Goal: Task Accomplishment & Management: Complete application form

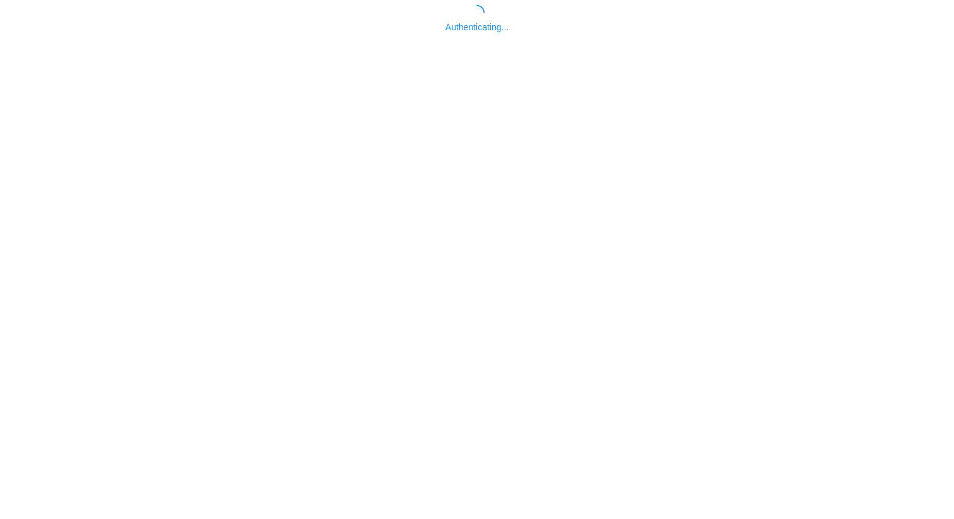
click at [476, 355] on body "Authenticating..." at bounding box center [477, 264] width 954 height 519
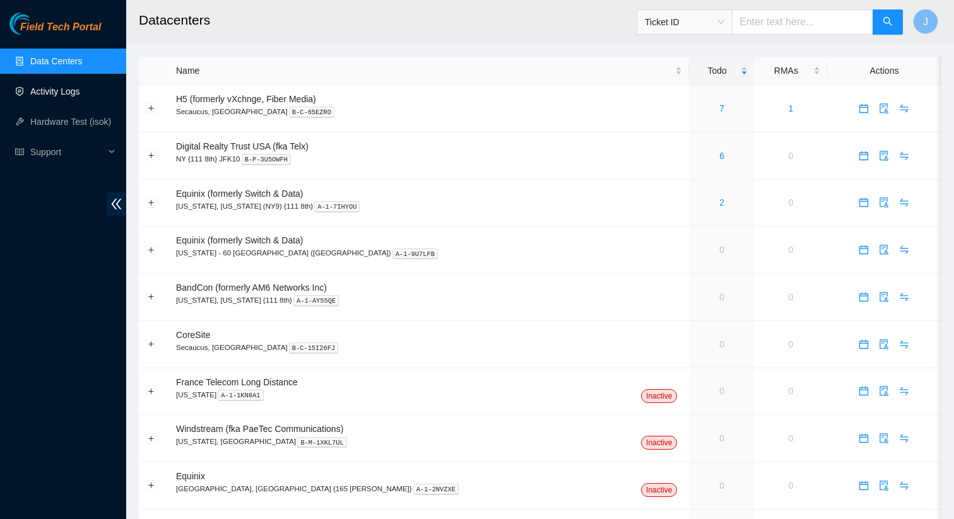
click at [71, 91] on link "Activity Logs" at bounding box center [55, 91] width 50 height 10
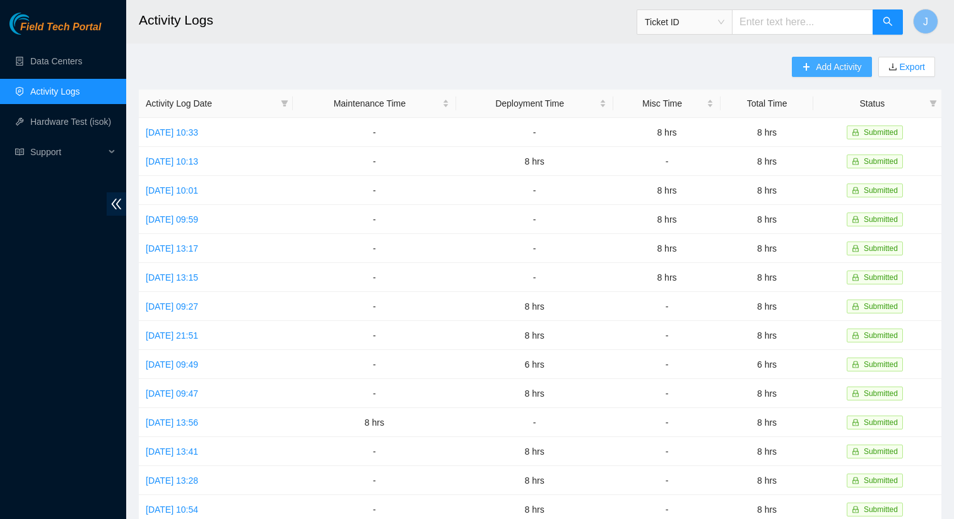
click at [816, 69] on span "Add Activity" at bounding box center [838, 67] width 45 height 14
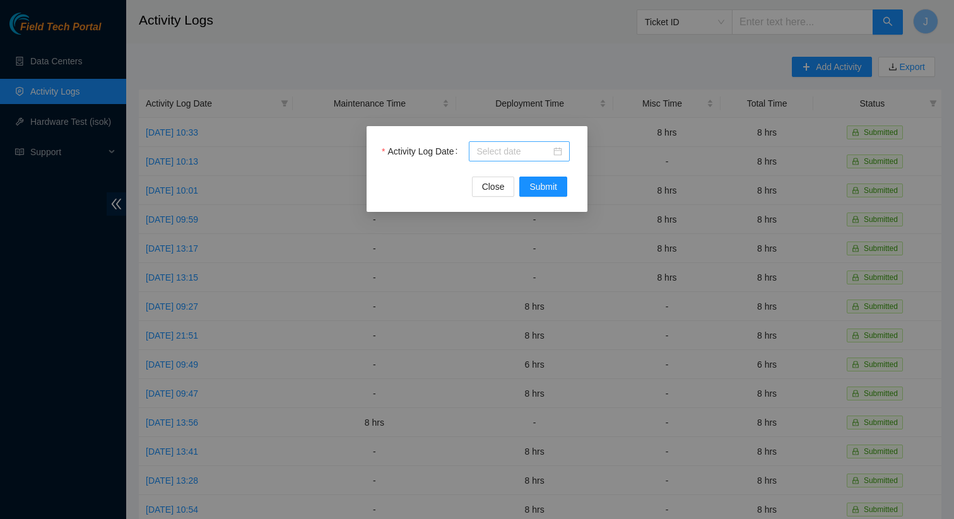
click at [510, 156] on input "Activity Log Date" at bounding box center [513, 151] width 74 height 14
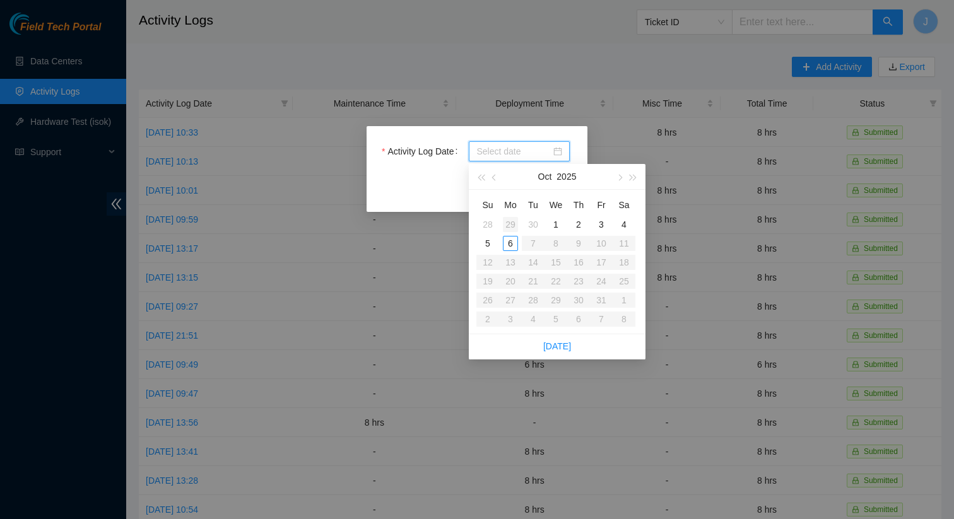
type input "2025-09-29"
click at [512, 224] on div "29" at bounding box center [510, 224] width 15 height 15
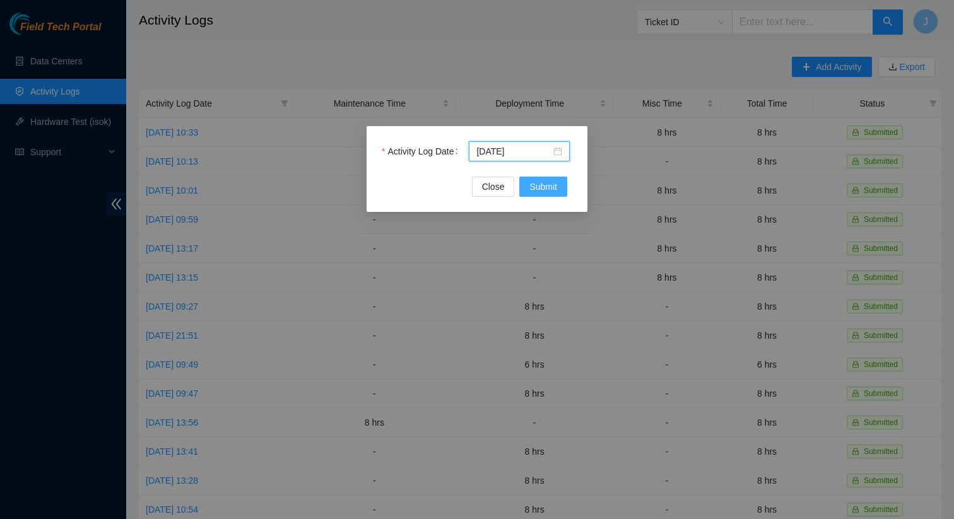
click at [548, 184] on span "Submit" at bounding box center [543, 187] width 28 height 14
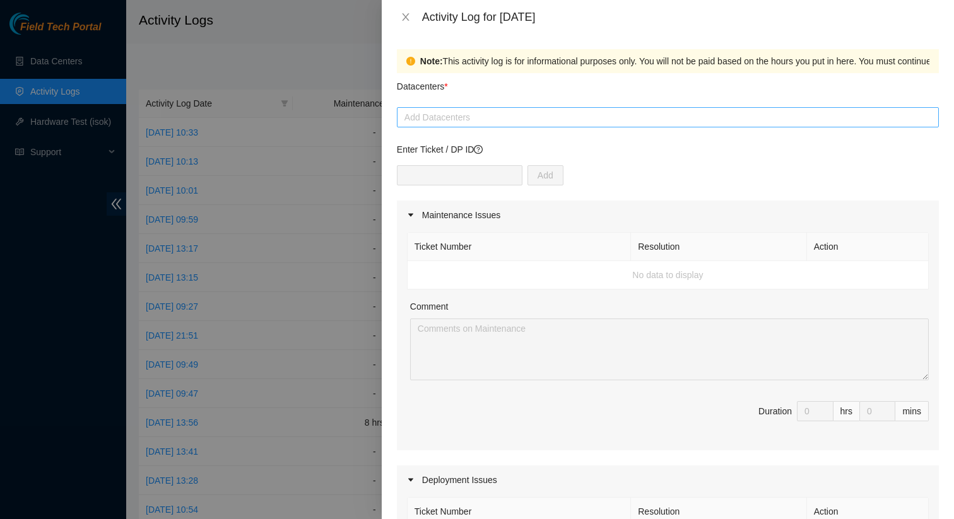
click at [606, 120] on div at bounding box center [668, 117] width 536 height 15
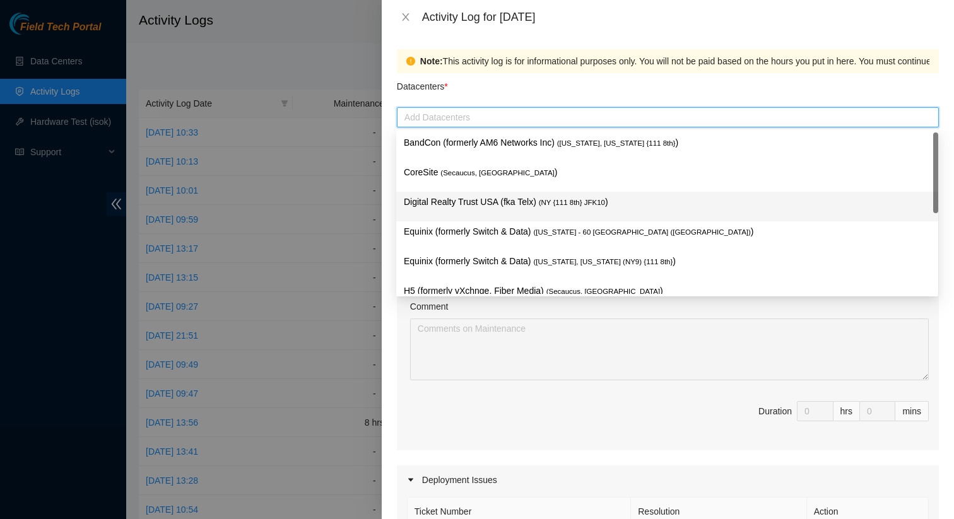
click at [580, 199] on span "( NY {111 8th} JFK10" at bounding box center [572, 203] width 66 height 8
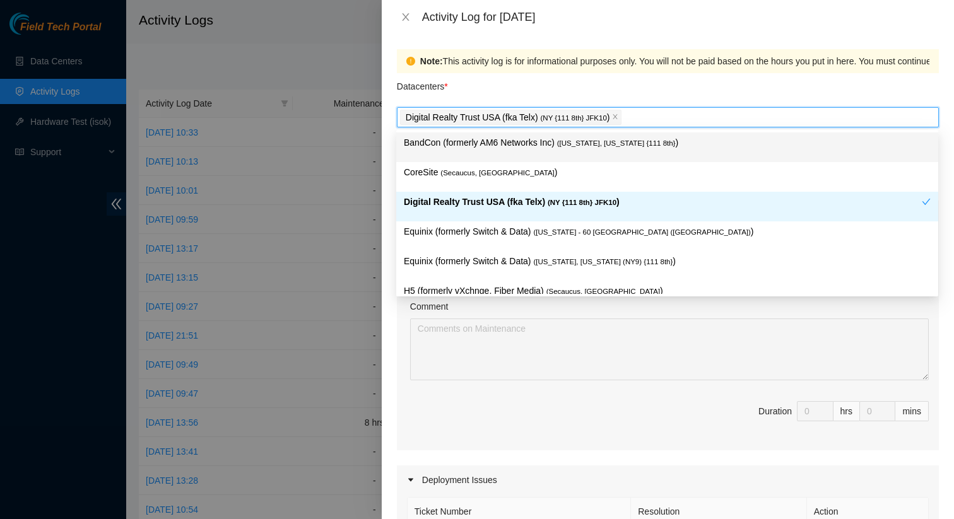
click at [607, 86] on div "Datacenters *" at bounding box center [668, 90] width 542 height 34
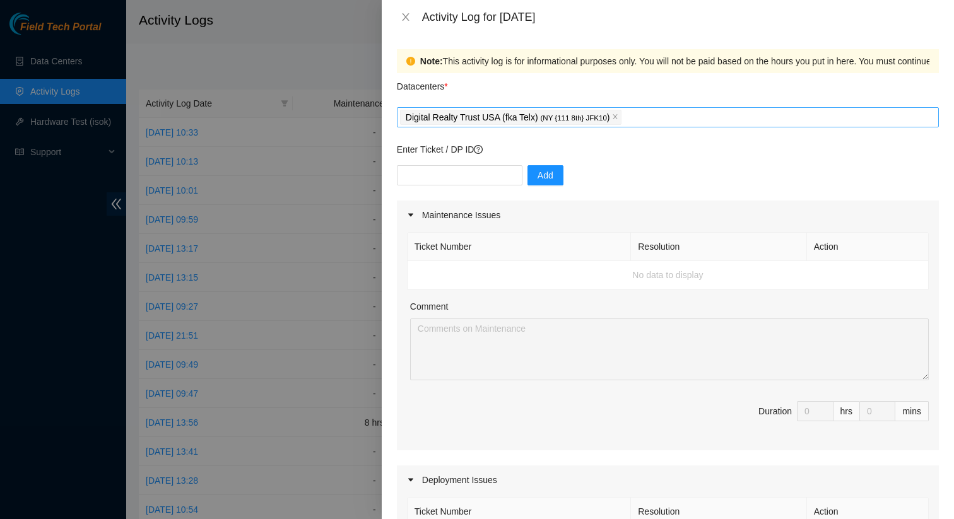
click at [530, 115] on p "Digital Realty Trust USA (fka Telx) ( NY {111 8th} JFK10 )" at bounding box center [508, 117] width 204 height 15
click at [618, 115] on icon "close" at bounding box center [615, 117] width 6 height 6
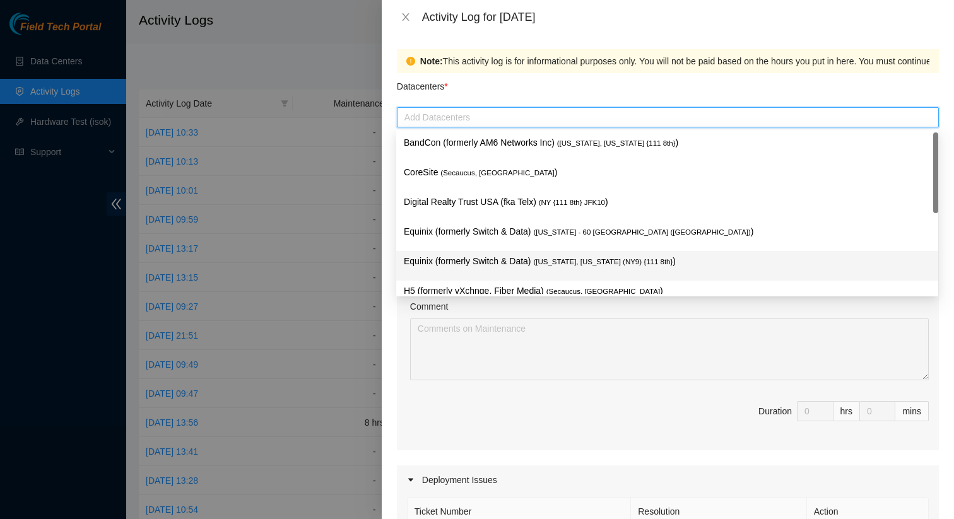
click at [617, 116] on div at bounding box center [668, 117] width 536 height 15
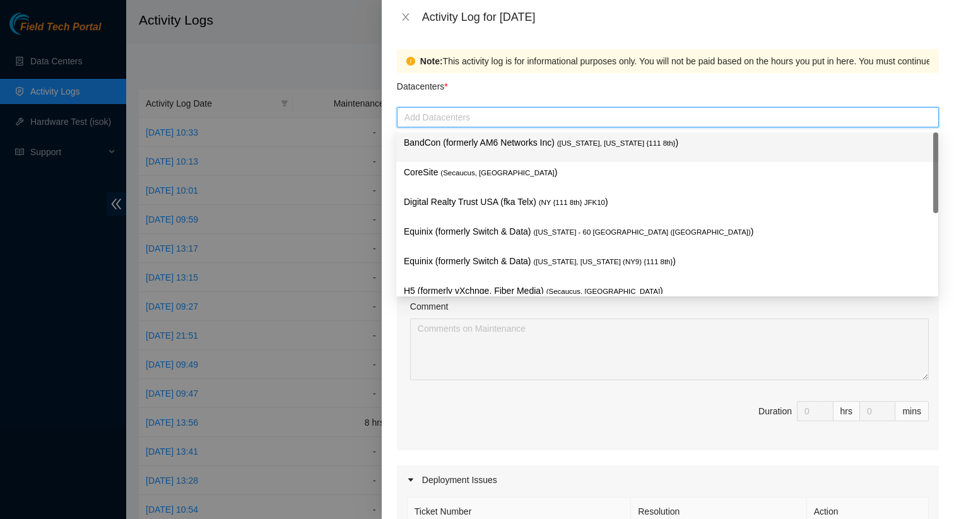
click at [563, 81] on div "Datacenters *" at bounding box center [668, 90] width 542 height 34
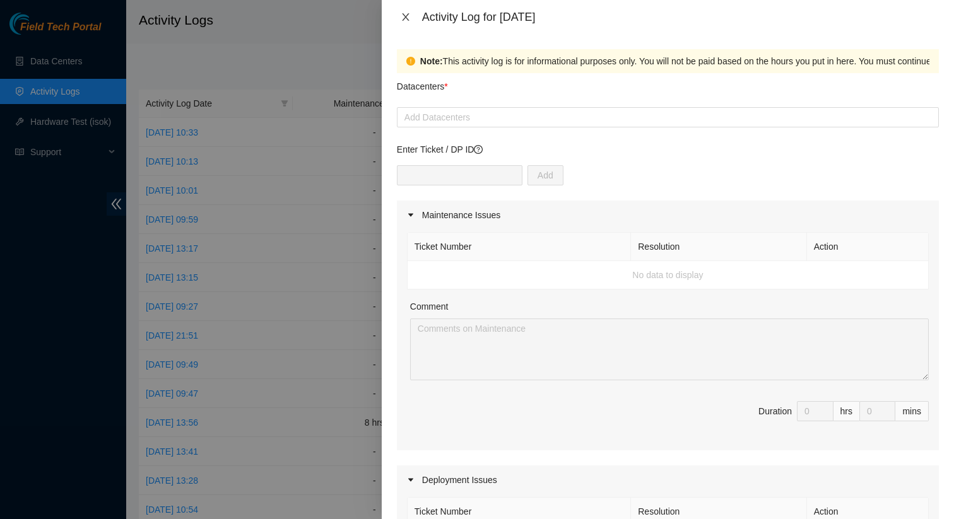
click at [402, 20] on icon "close" at bounding box center [406, 17] width 10 height 10
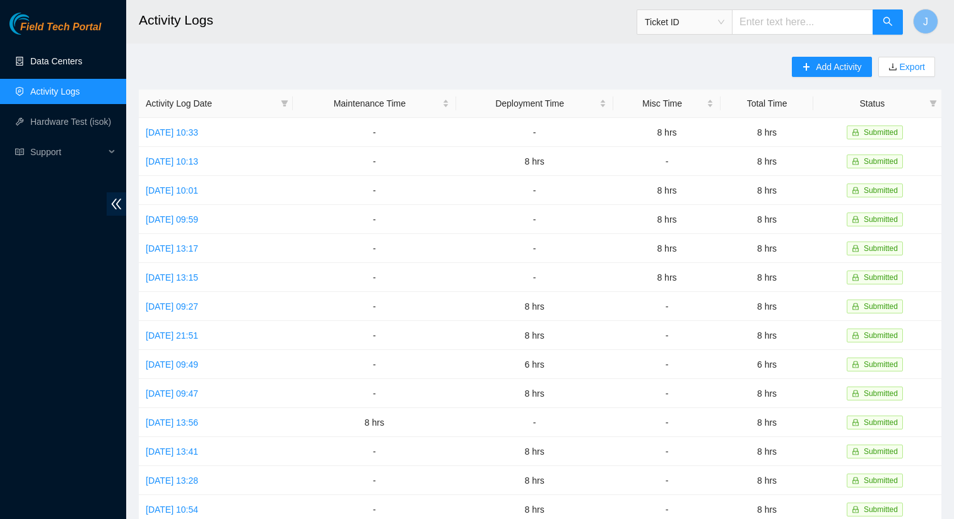
click at [69, 61] on link "Data Centers" at bounding box center [56, 61] width 52 height 10
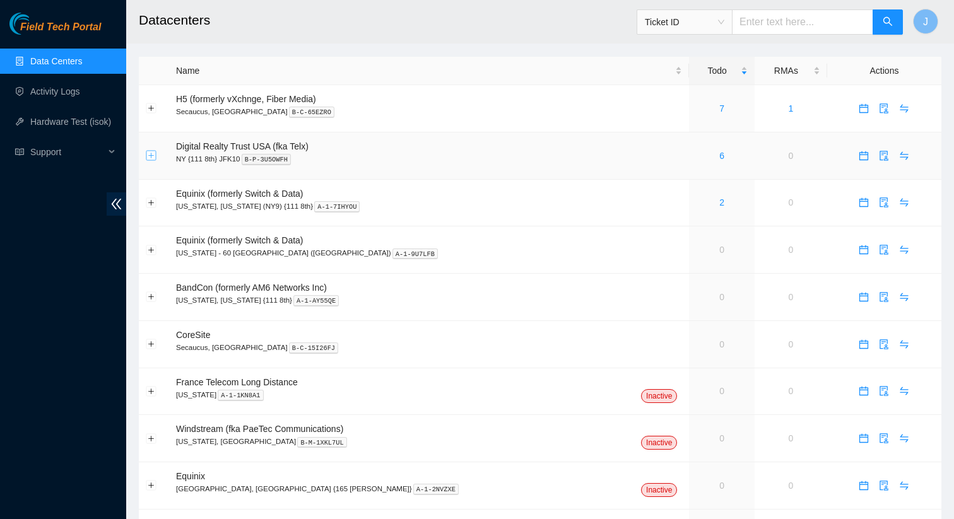
click at [149, 155] on button "Expand row" at bounding box center [151, 156] width 10 height 10
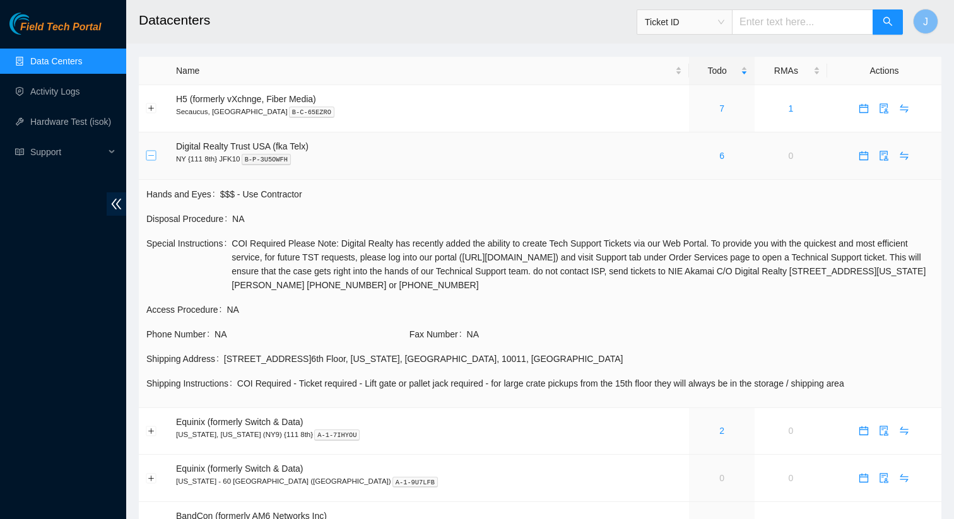
click at [149, 155] on button "Collapse row" at bounding box center [151, 156] width 10 height 10
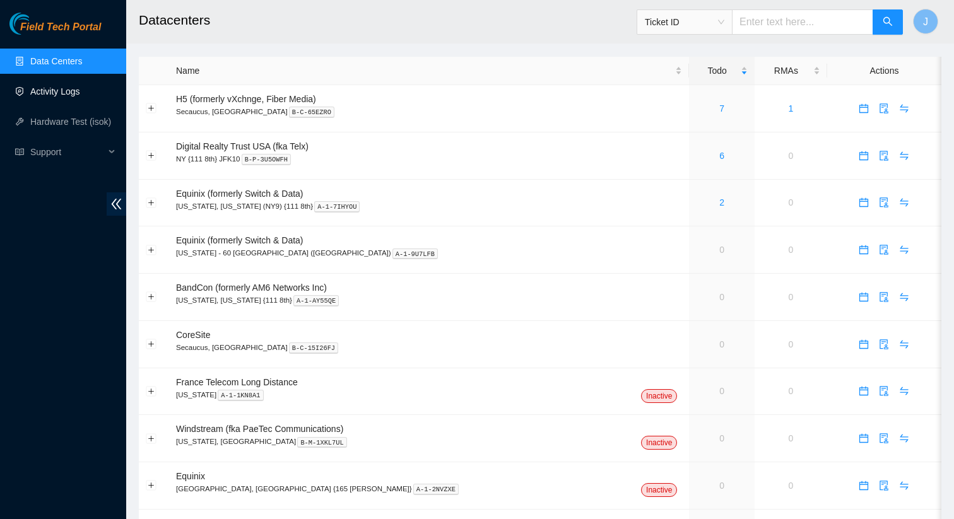
click at [78, 95] on link "Activity Logs" at bounding box center [55, 91] width 50 height 10
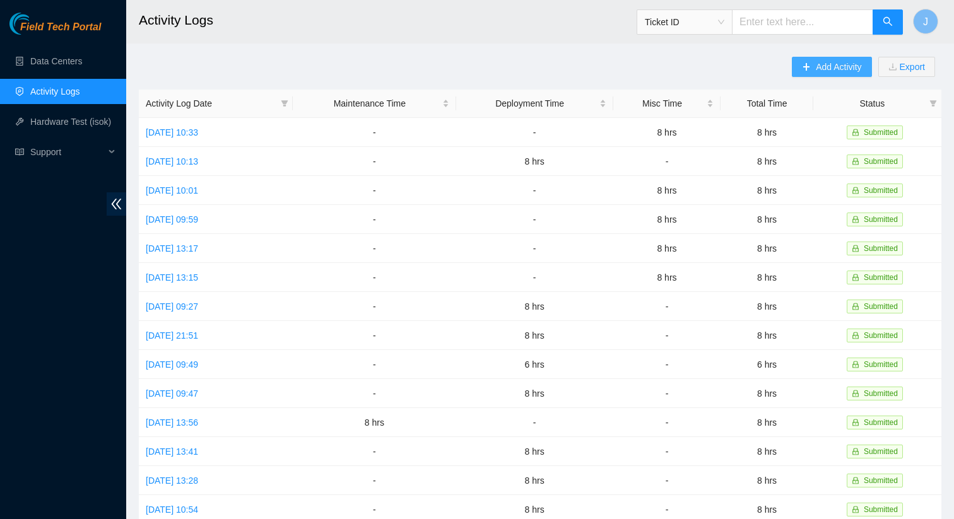
click at [816, 73] on span "Add Activity" at bounding box center [838, 67] width 45 height 14
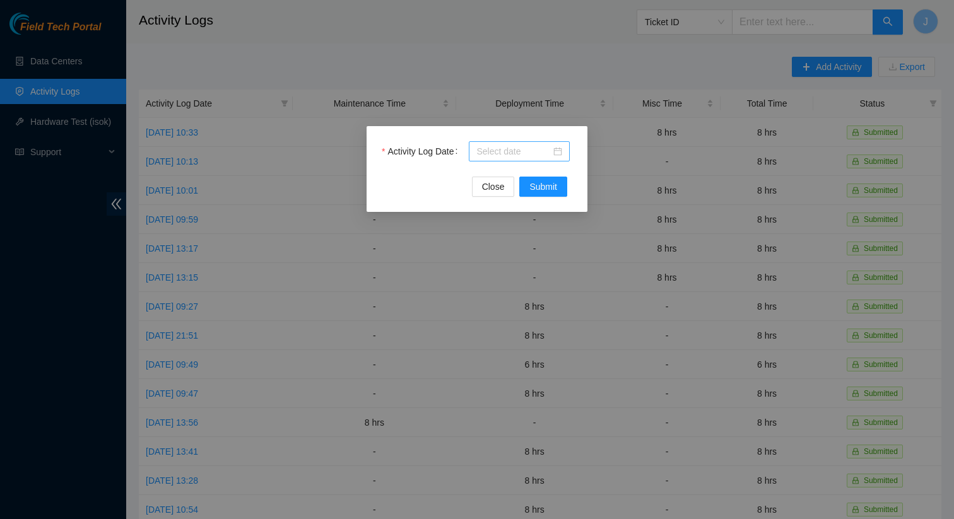
click at [534, 151] on input "Activity Log Date" at bounding box center [513, 151] width 74 height 14
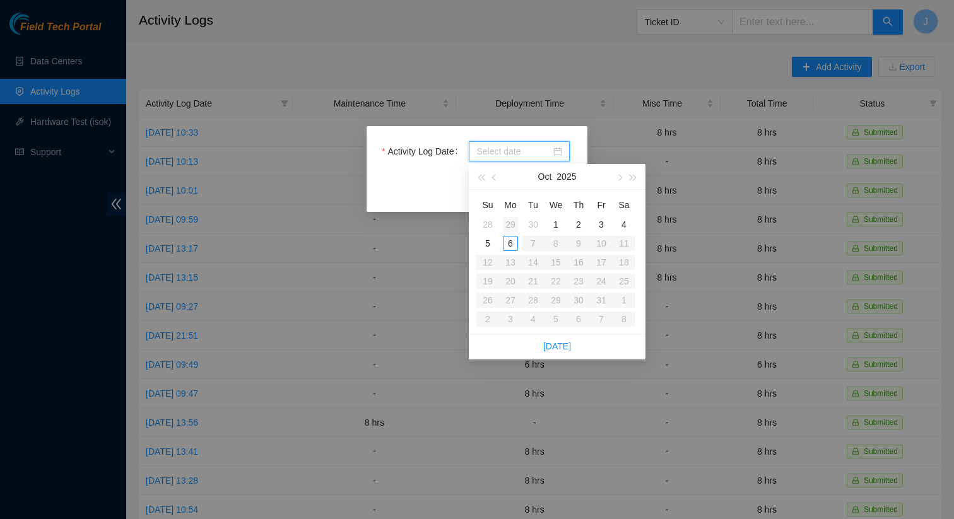
type input "2025-09-29"
click at [512, 221] on div "29" at bounding box center [510, 224] width 15 height 15
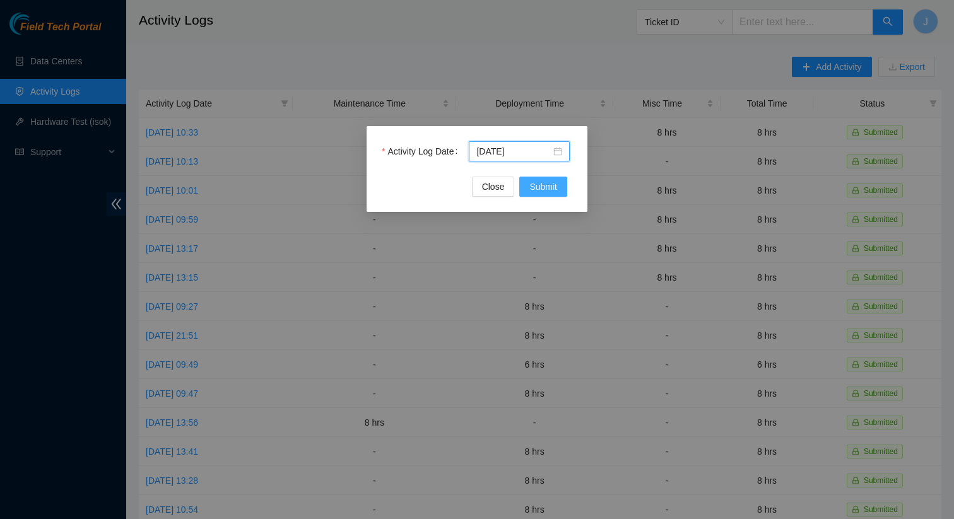
click at [547, 184] on span "Submit" at bounding box center [543, 187] width 28 height 14
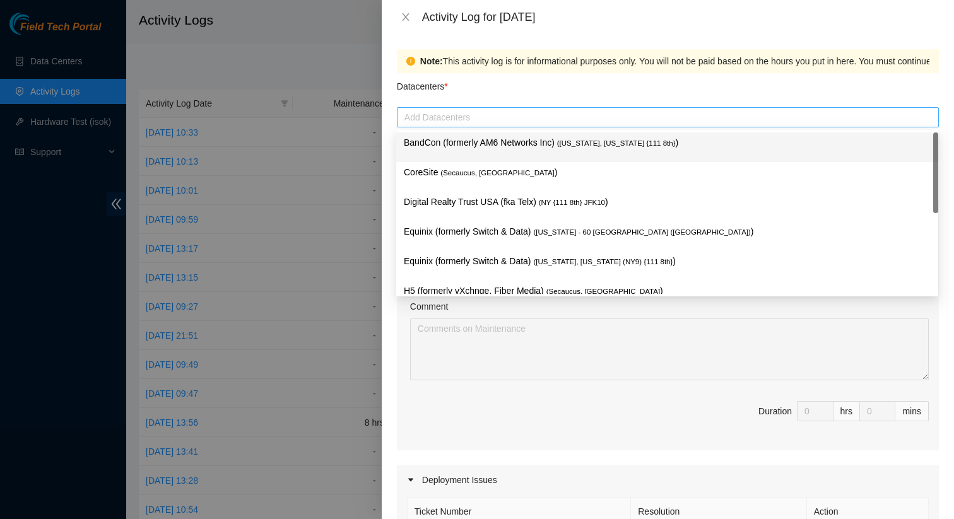
click at [648, 120] on div at bounding box center [668, 117] width 536 height 15
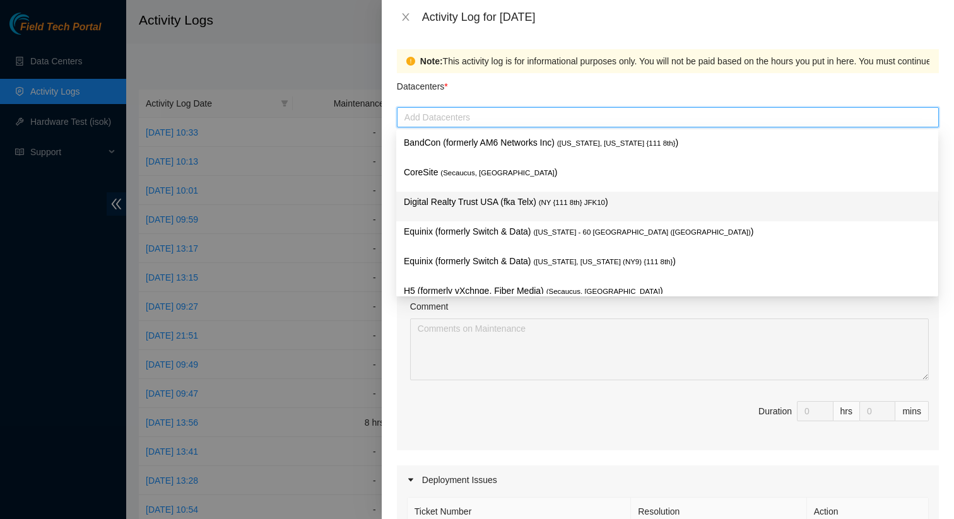
click at [648, 198] on p "Digital Realty Trust USA (fka Telx) ( NY {111 8th} JFK10 )" at bounding box center [667, 202] width 527 height 15
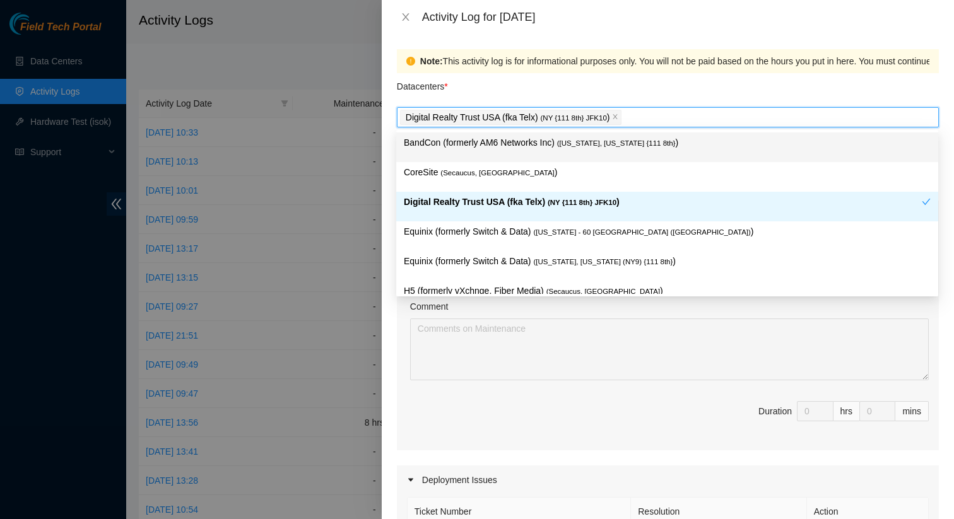
click at [647, 103] on div "Datacenters *" at bounding box center [668, 90] width 542 height 34
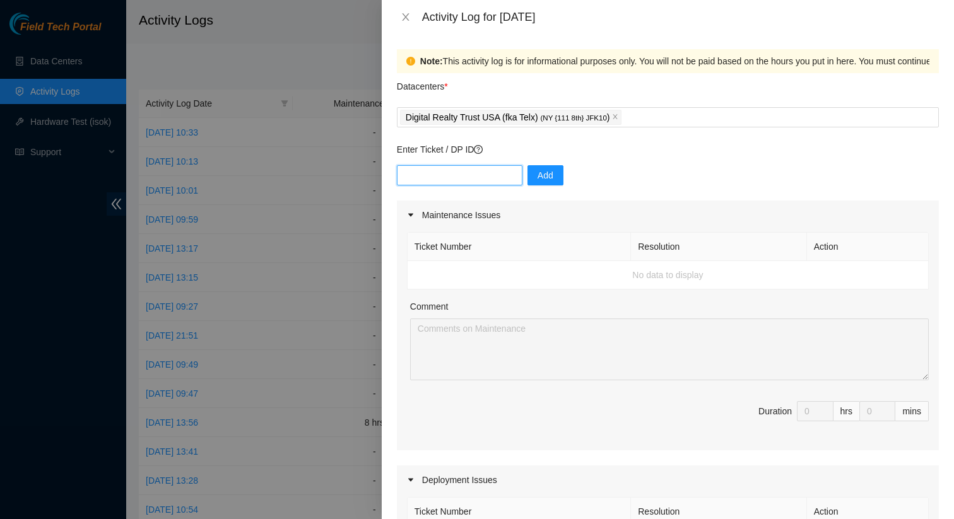
click at [497, 177] on input "text" at bounding box center [460, 175] width 126 height 20
paste input "B-V-5X8DLMM"
type input "B-V-5X8DLMM"
click at [540, 173] on span "Add" at bounding box center [545, 175] width 16 height 14
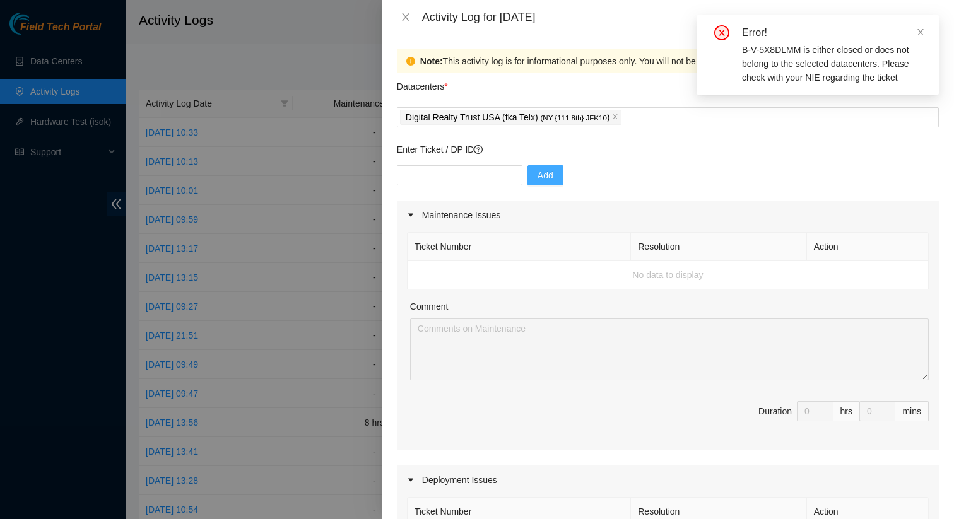
click at [920, 32] on icon "close" at bounding box center [920, 32] width 6 height 6
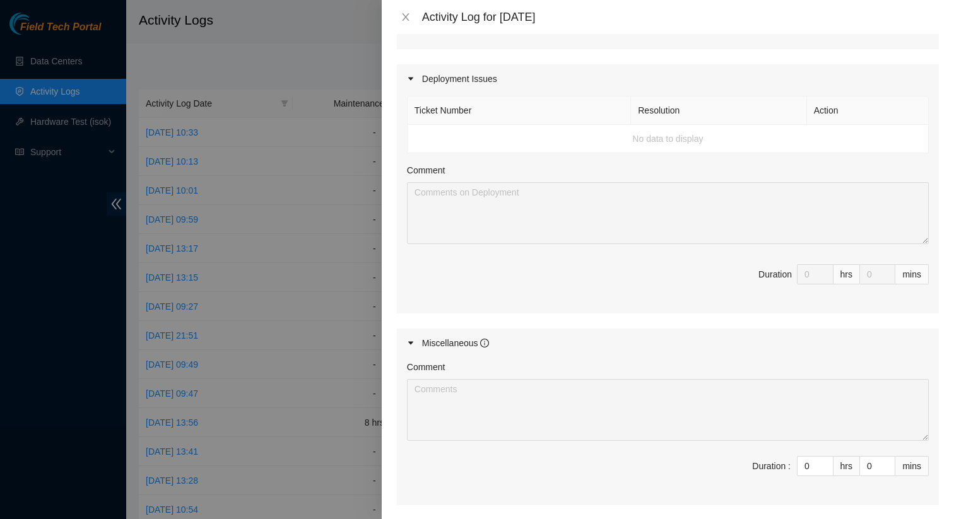
scroll to position [416, 0]
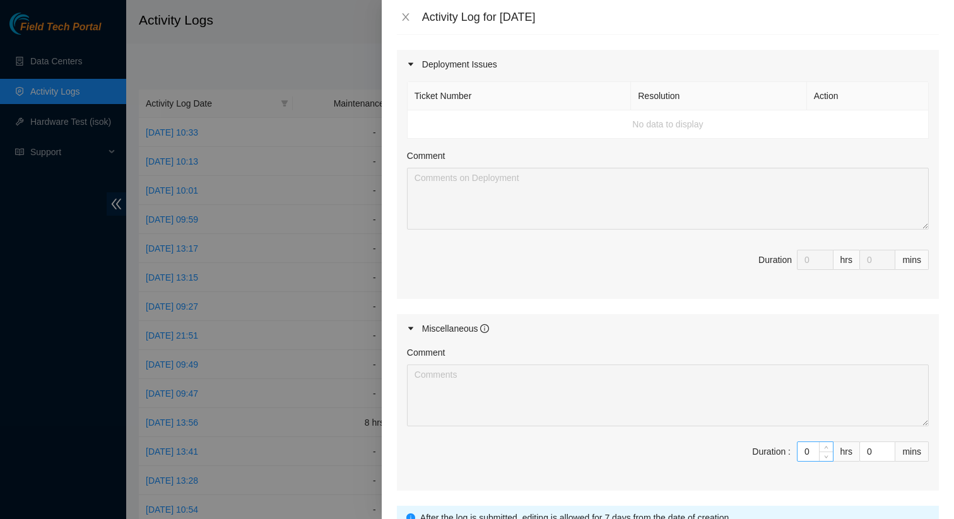
click at [813, 454] on input "0" at bounding box center [814, 451] width 35 height 19
type input "8"
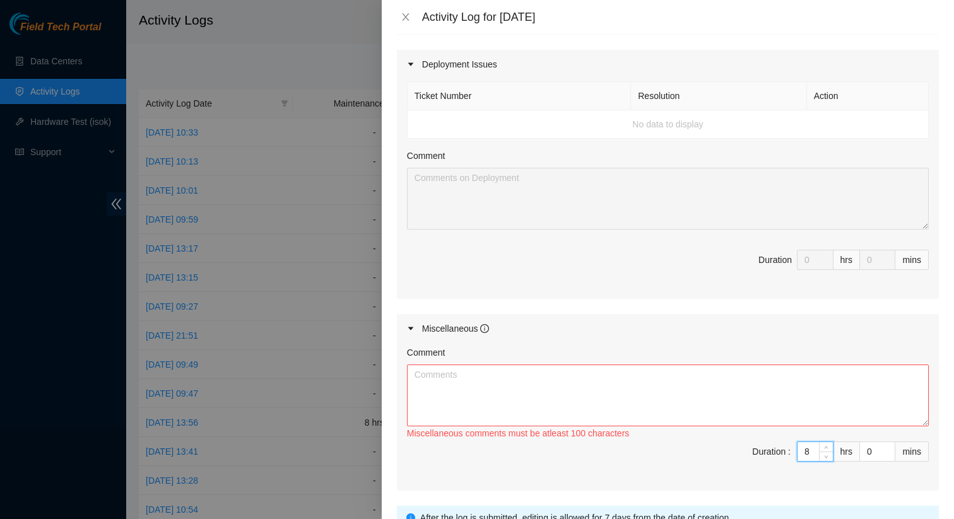
type input "8"
click at [641, 402] on textarea "Comment" at bounding box center [668, 396] width 522 height 62
paste textarea "B-V-5X8DLMM"
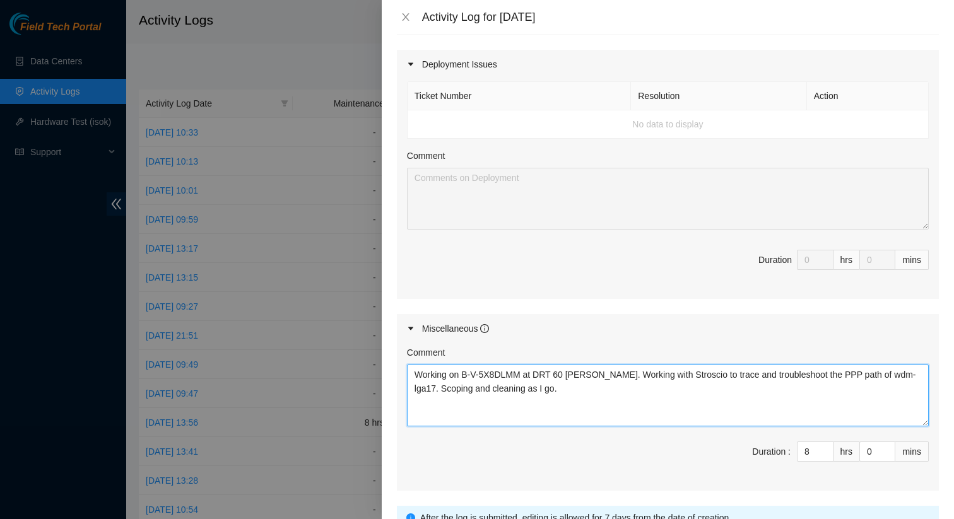
drag, startPoint x: 524, startPoint y: 372, endPoint x: 465, endPoint y: 371, distance: 58.7
click at [465, 371] on textarea "Working on B-V-5X8DLMM at DRT 60 Hudson. Working with Stroscio to trace and tro…" at bounding box center [668, 396] width 522 height 62
paste textarea "W-166Q1BP"
type textarea "Working on B-W-166Q1BP at DRT 60 Hudson. Working with Stroscio to trace and tro…"
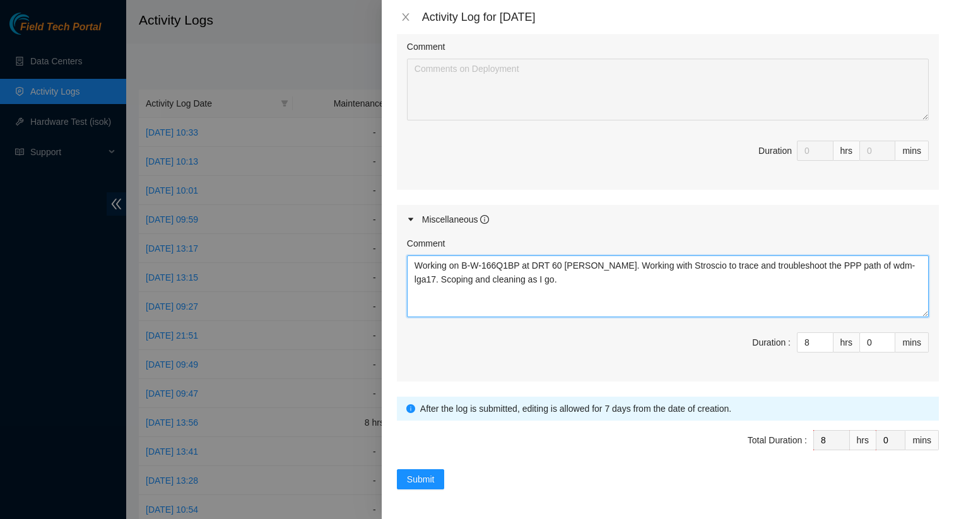
scroll to position [525, 0]
drag, startPoint x: 580, startPoint y: 285, endPoint x: 412, endPoint y: 250, distance: 172.0
click at [412, 250] on div "Comment Working on B-W-166Q1BP at DRT 60 Hudson. Working with Stroscio to trace…" at bounding box center [668, 276] width 522 height 81
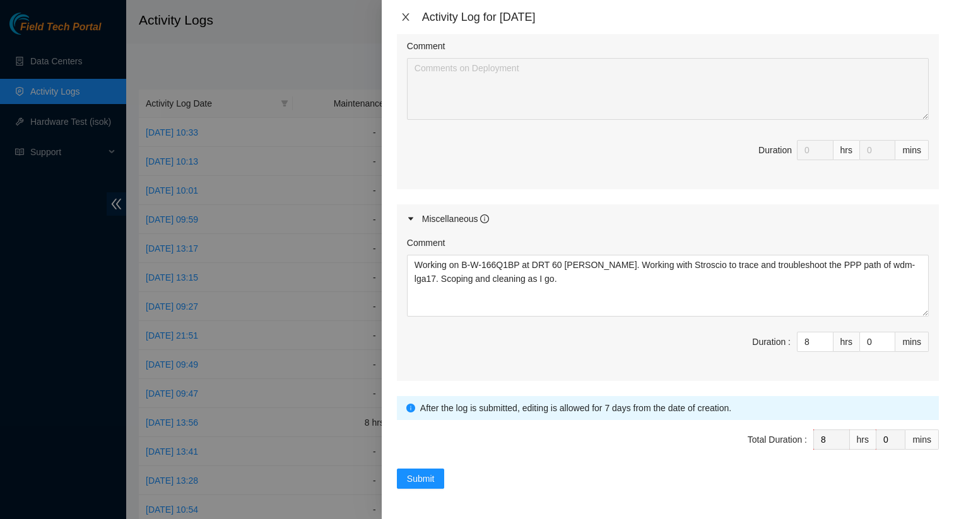
click at [406, 18] on icon "close" at bounding box center [405, 17] width 7 height 8
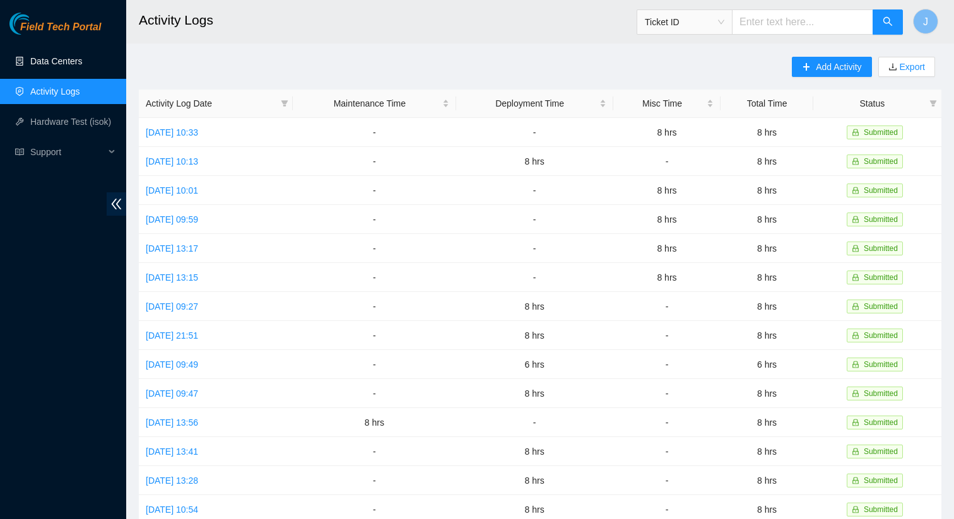
click at [49, 61] on link "Data Centers" at bounding box center [56, 61] width 52 height 10
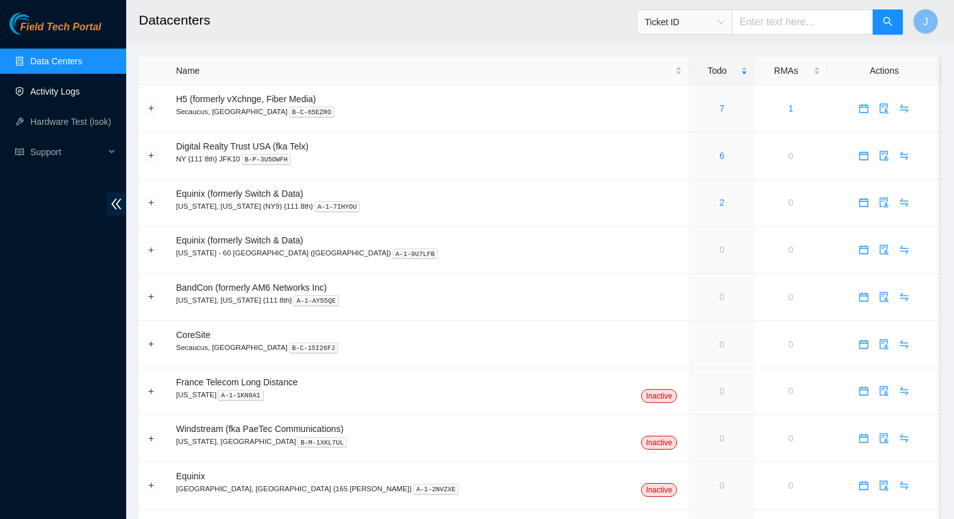
click at [62, 97] on link "Activity Logs" at bounding box center [55, 91] width 50 height 10
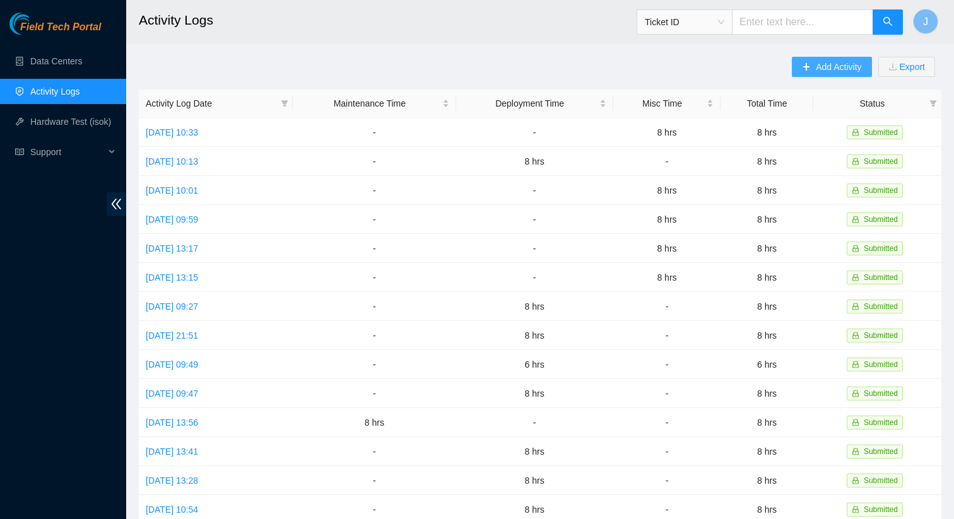
click at [807, 66] on button "Add Activity" at bounding box center [831, 67] width 79 height 20
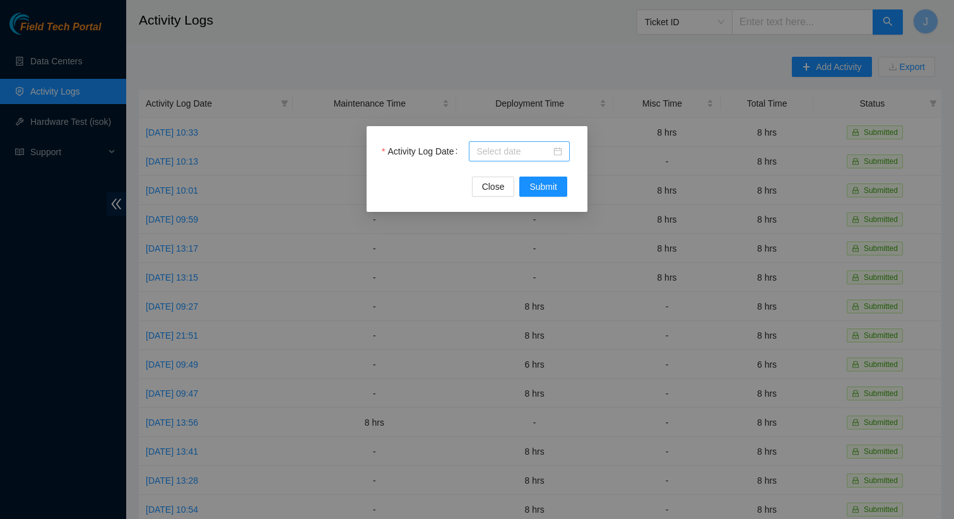
click at [486, 149] on input "Activity Log Date" at bounding box center [513, 151] width 74 height 14
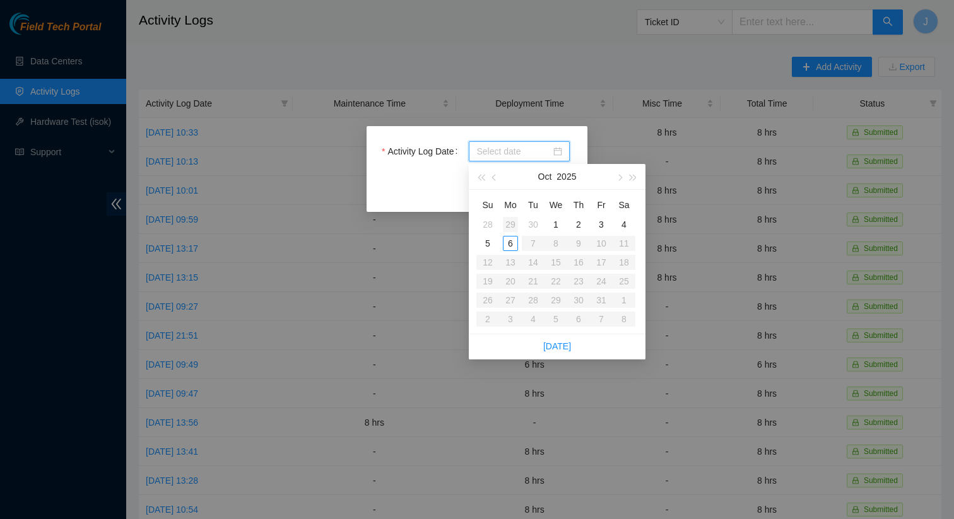
type input "[DATE]"
click at [512, 221] on div "29" at bounding box center [510, 224] width 15 height 15
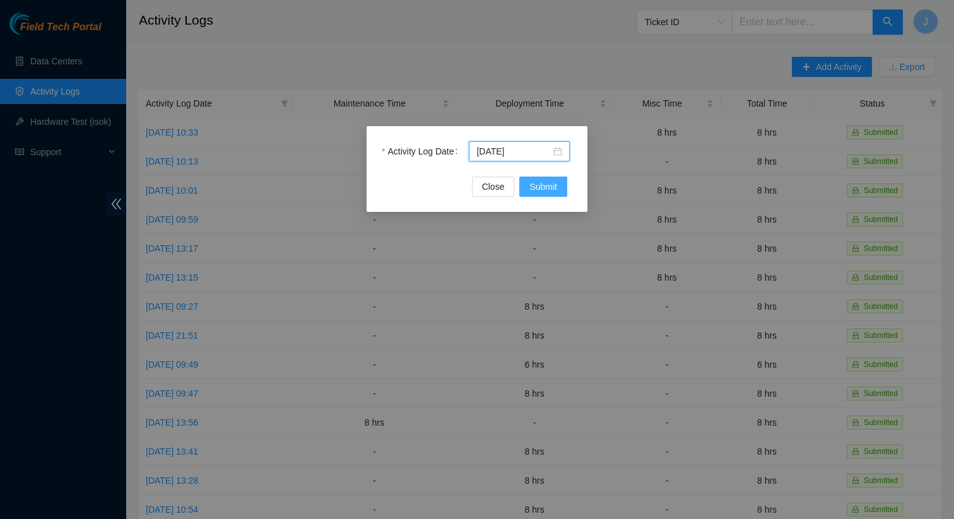
click at [549, 180] on span "Submit" at bounding box center [543, 187] width 28 height 14
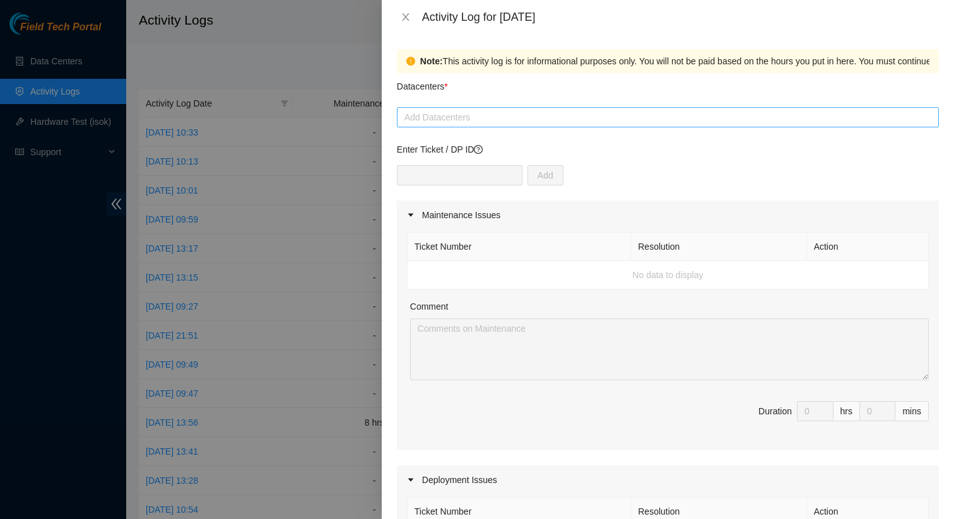
click at [505, 115] on div at bounding box center [668, 117] width 536 height 15
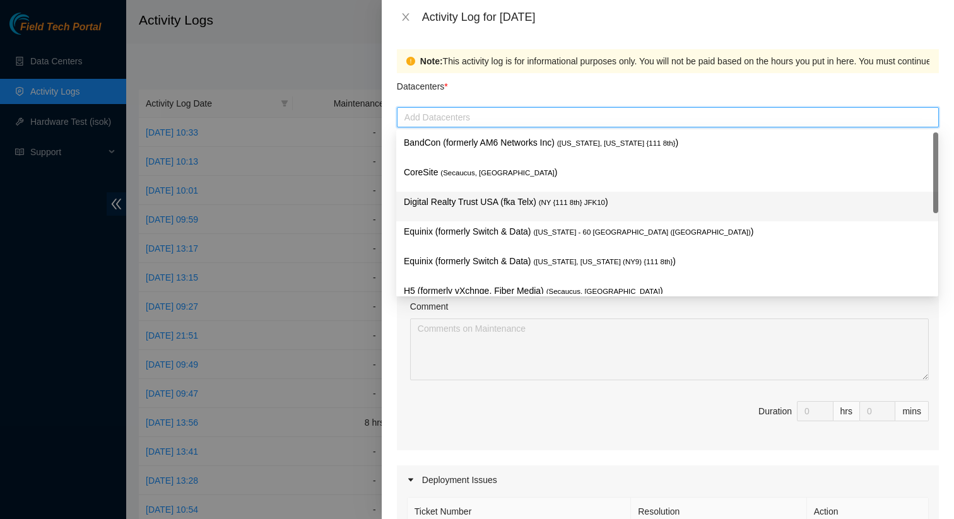
click at [488, 205] on p "Digital Realty Trust USA (fka Telx) ( NY {111 8th} JFK10 )" at bounding box center [667, 202] width 527 height 15
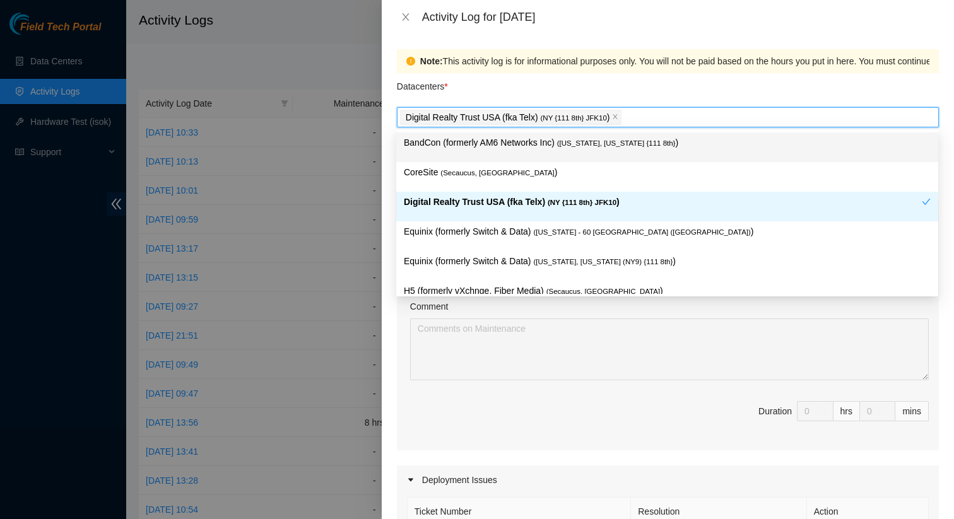
click at [534, 81] on div "Datacenters *" at bounding box center [668, 90] width 542 height 34
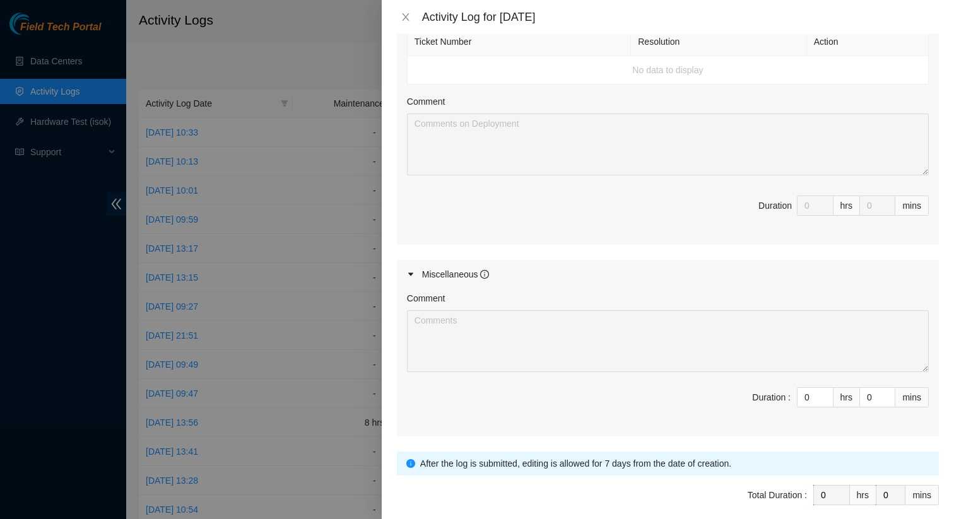
scroll to position [525, 0]
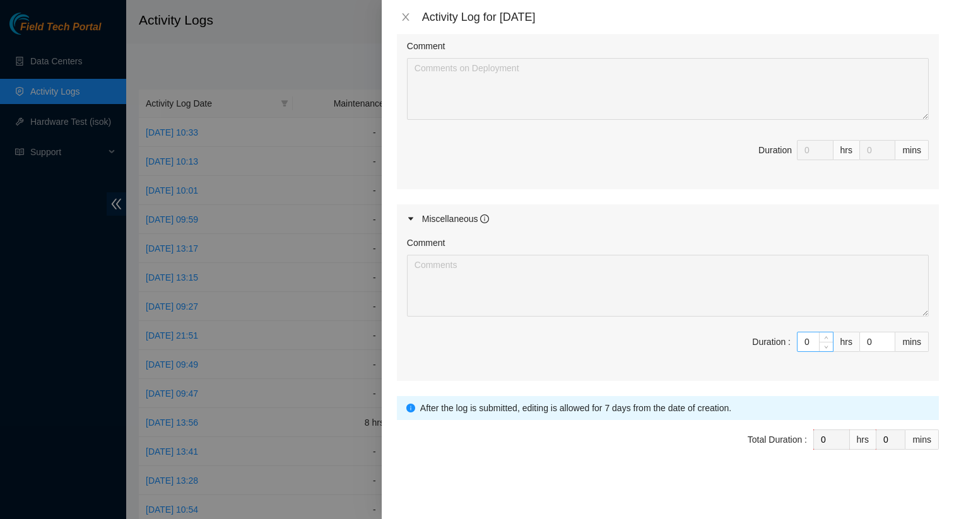
click at [811, 347] on input "0" at bounding box center [814, 341] width 35 height 19
type input "8"
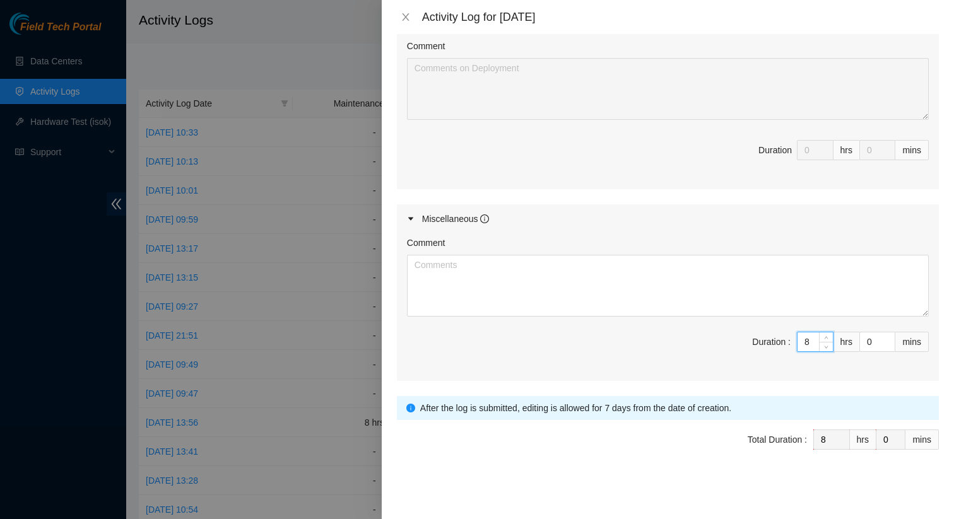
type input "8"
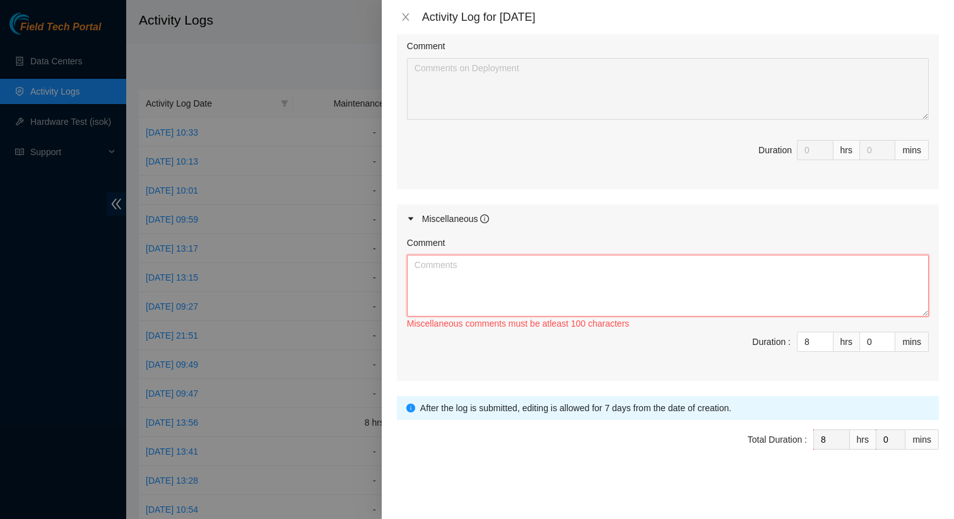
click at [663, 266] on textarea "Comment" at bounding box center [668, 286] width 522 height 62
paste textarea "Working on B-W-166Q1BP at DRT 60 Hudson. Working with Stroscio to trace and tro…"
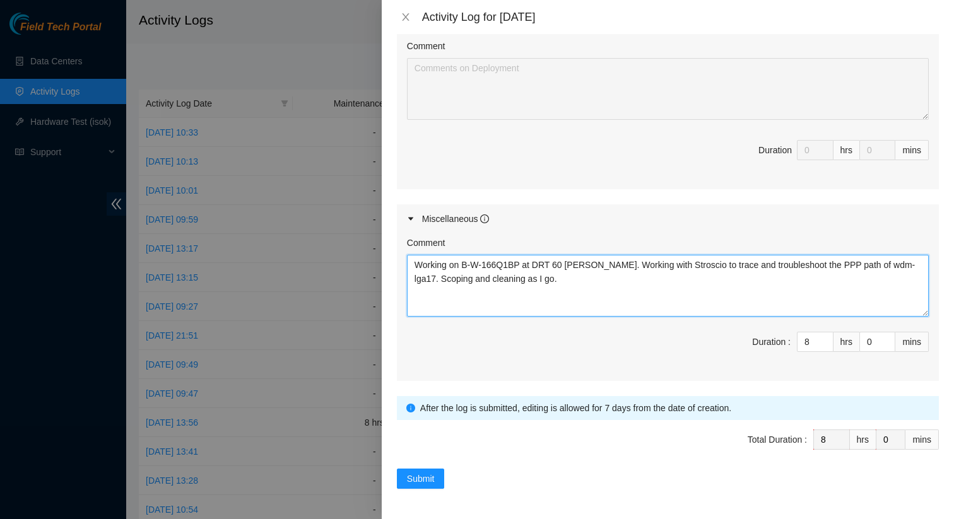
type textarea "Working on B-W-166Q1BP at DRT 60 Hudson. Working with Stroscio to trace and tro…"
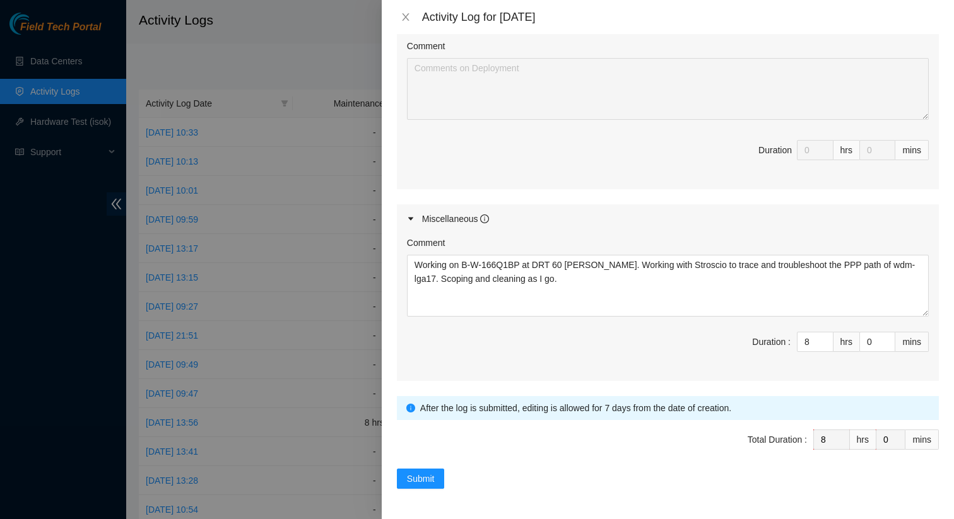
click at [609, 364] on span "Duration : 8 hrs 0 mins" at bounding box center [668, 349] width 522 height 35
click at [430, 476] on span "Submit" at bounding box center [421, 479] width 28 height 14
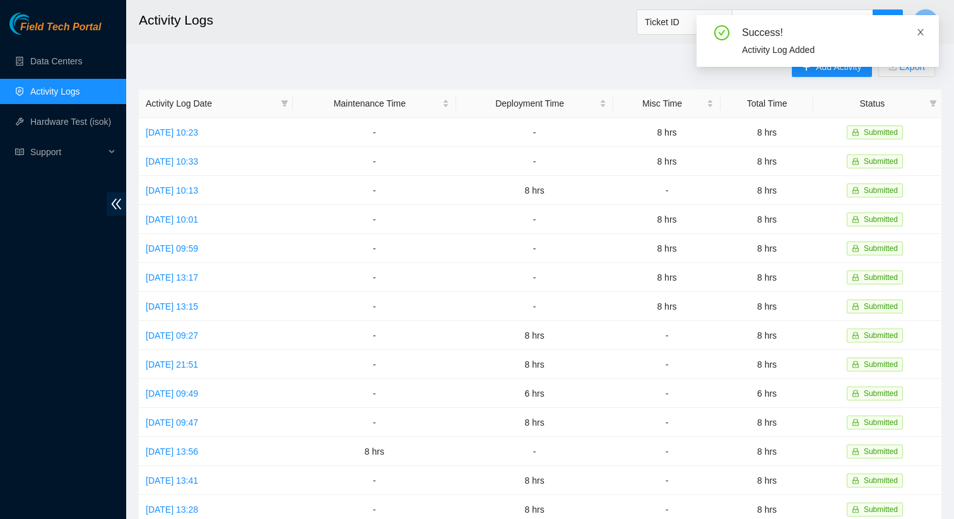
click at [920, 30] on icon "close" at bounding box center [920, 32] width 9 height 9
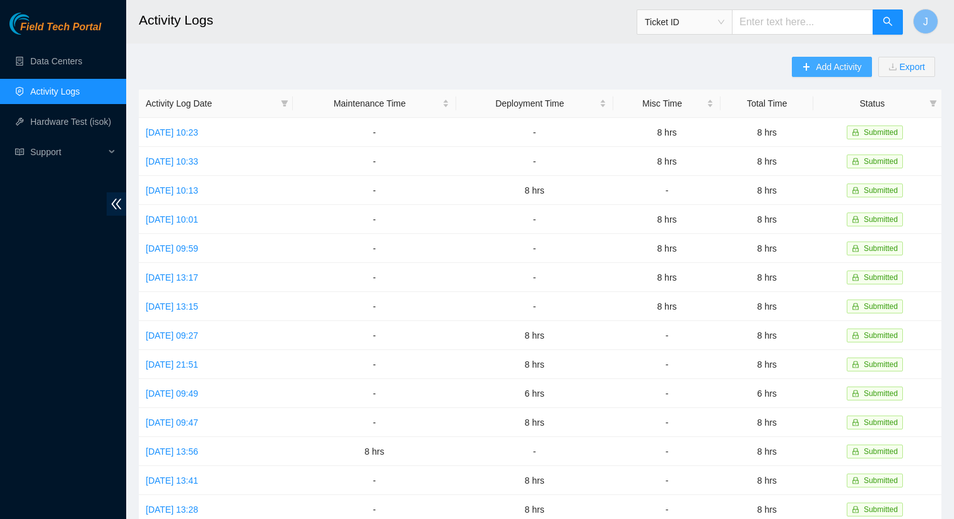
click at [819, 72] on span "Add Activity" at bounding box center [838, 67] width 45 height 14
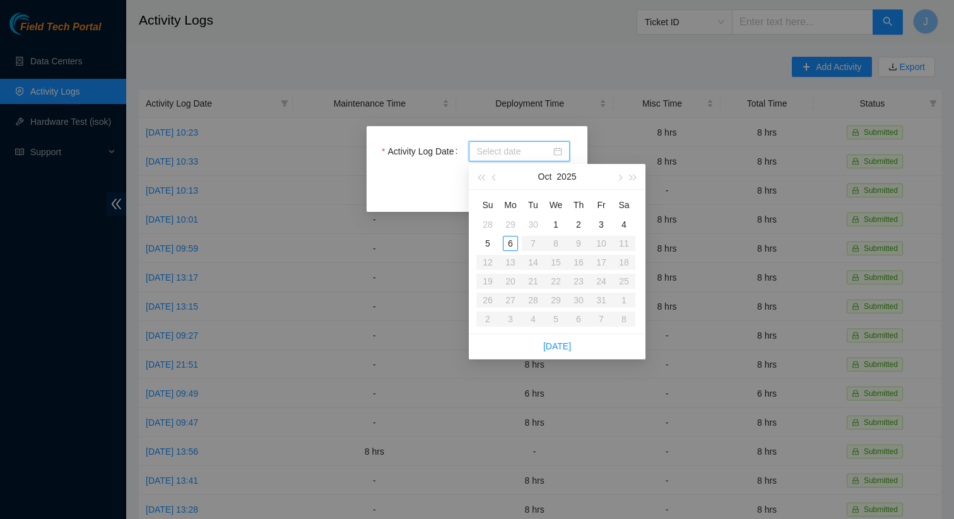
click at [510, 151] on input "Activity Log Date" at bounding box center [513, 151] width 74 height 14
type input "2025-09-30"
type input "2025-10-01"
click at [551, 223] on div "1" at bounding box center [555, 224] width 15 height 15
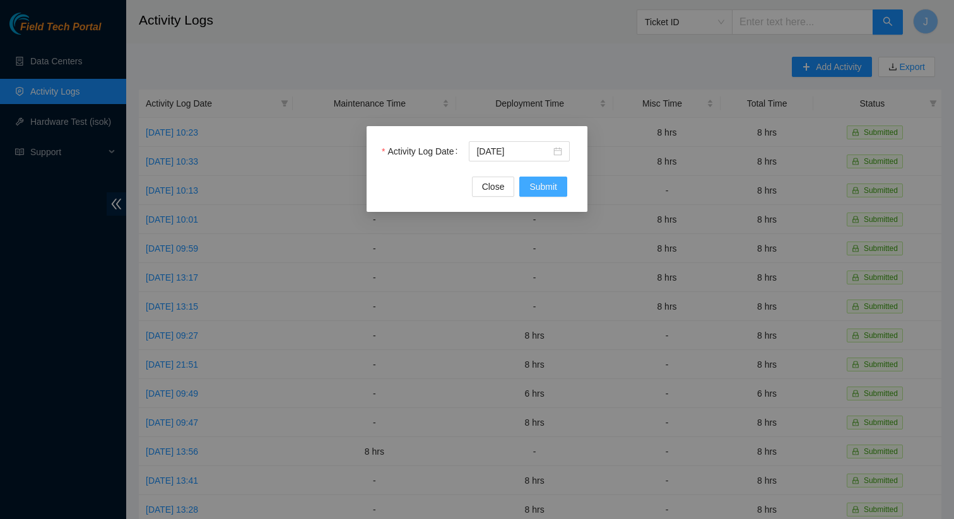
click at [546, 188] on span "Submit" at bounding box center [543, 187] width 28 height 14
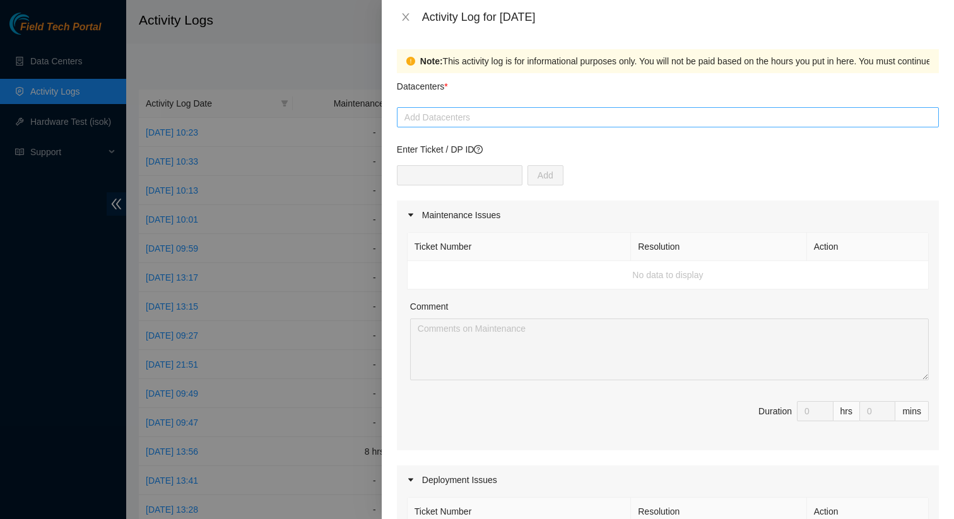
click at [573, 121] on div at bounding box center [668, 117] width 536 height 15
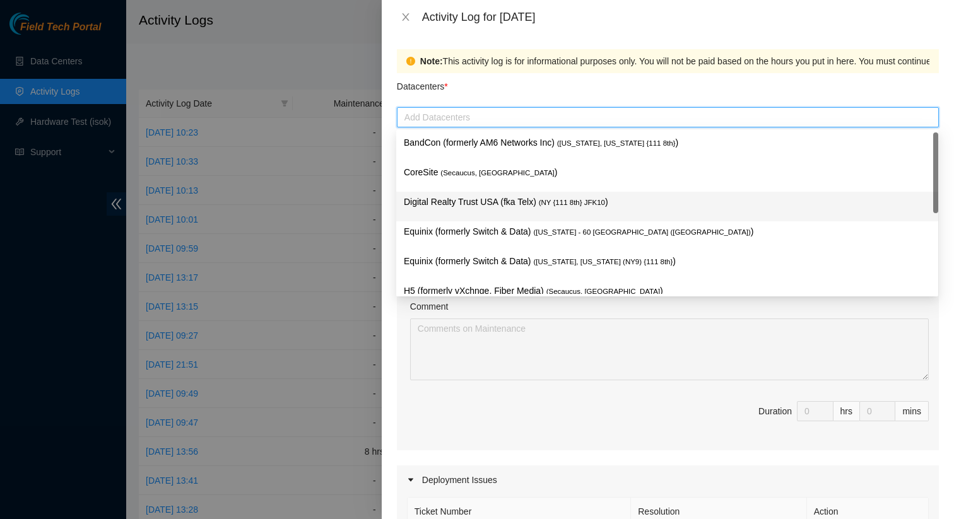
click at [548, 196] on p "Digital Realty Trust USA (fka Telx) ( NY {111 8th} JFK10 )" at bounding box center [667, 202] width 527 height 15
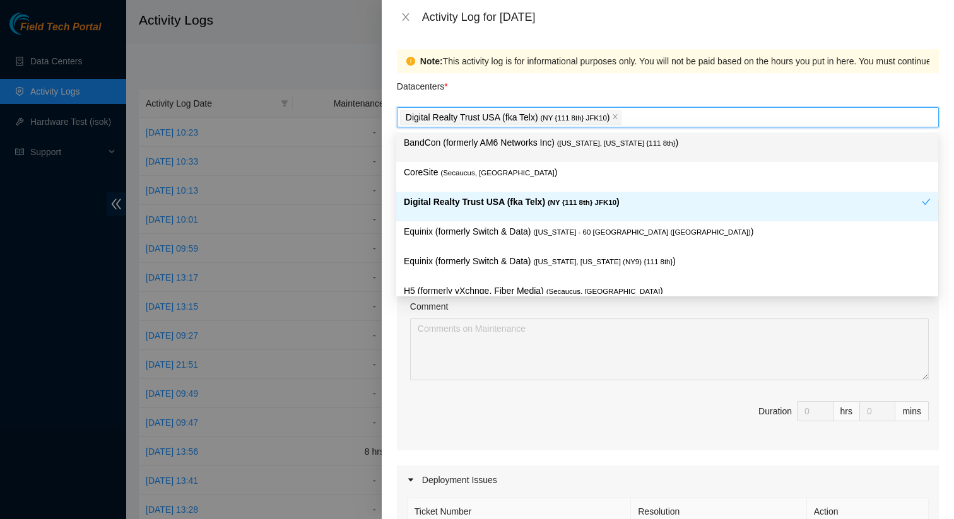
click at [498, 91] on div "Datacenters *" at bounding box center [668, 90] width 542 height 34
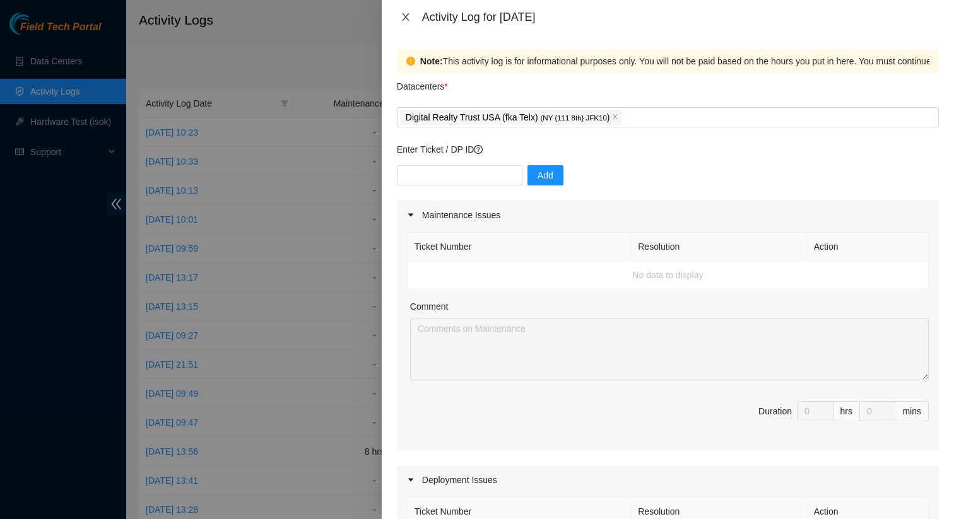
click at [401, 17] on icon "close" at bounding box center [406, 17] width 10 height 10
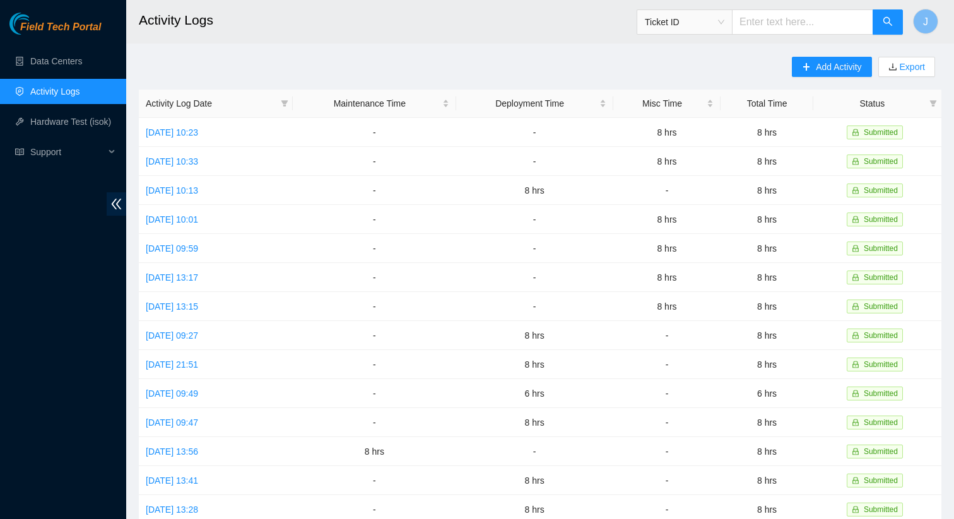
click at [805, 77] on div "Add Activity Export" at bounding box center [866, 73] width 149 height 33
click at [807, 74] on button "Add Activity" at bounding box center [831, 67] width 79 height 20
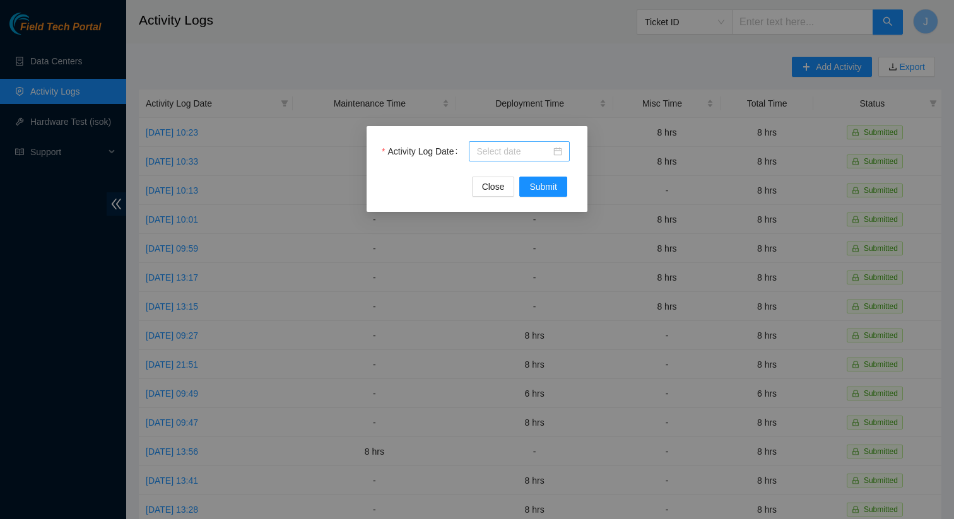
click at [530, 148] on input "Activity Log Date" at bounding box center [513, 151] width 74 height 14
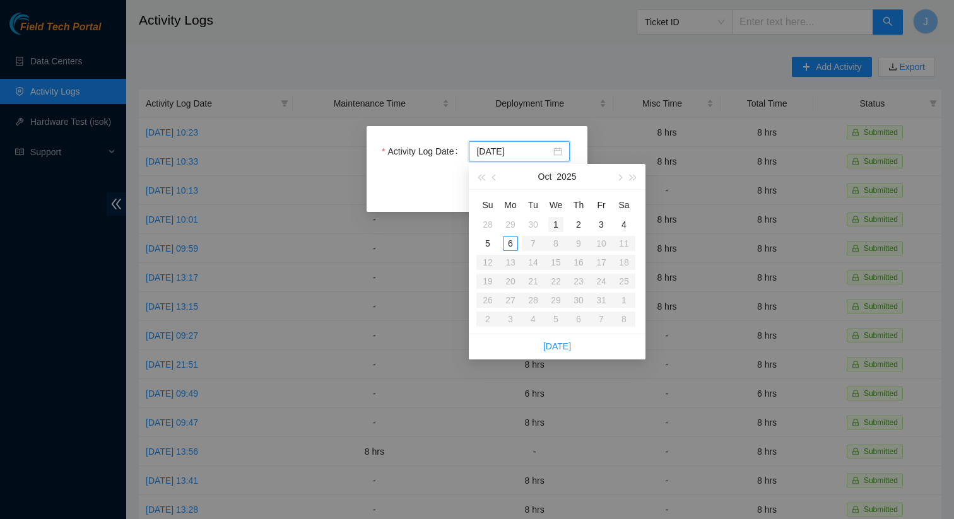
type input "2025-10-01"
click at [557, 223] on div "1" at bounding box center [555, 224] width 15 height 15
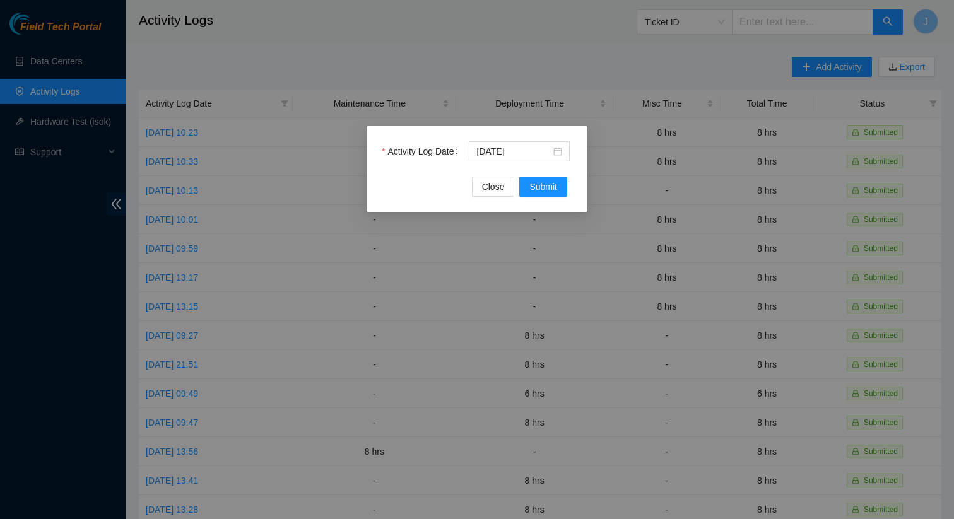
click at [553, 197] on div "Activity Log Date 2025-10-01 Close Submit" at bounding box center [476, 169] width 221 height 86
click at [552, 183] on span "Submit" at bounding box center [543, 187] width 28 height 14
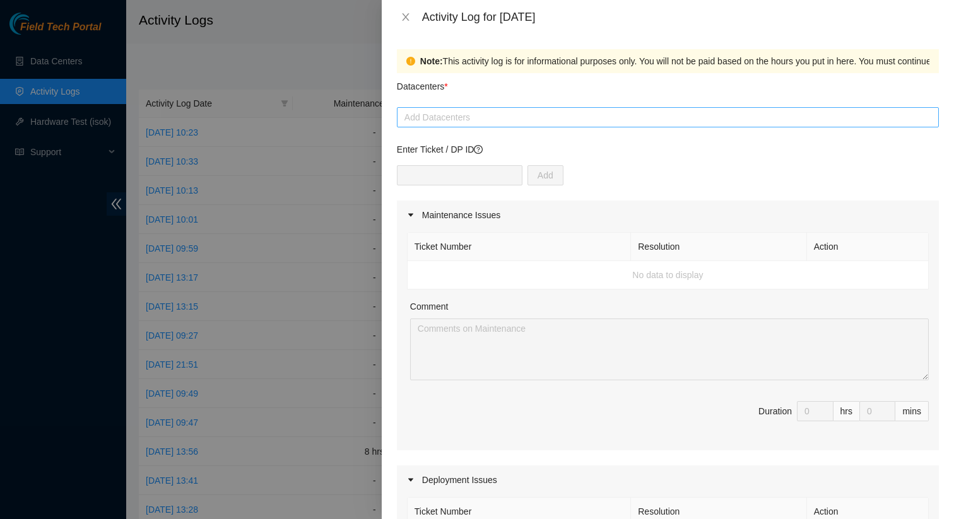
click at [559, 117] on div at bounding box center [668, 117] width 536 height 15
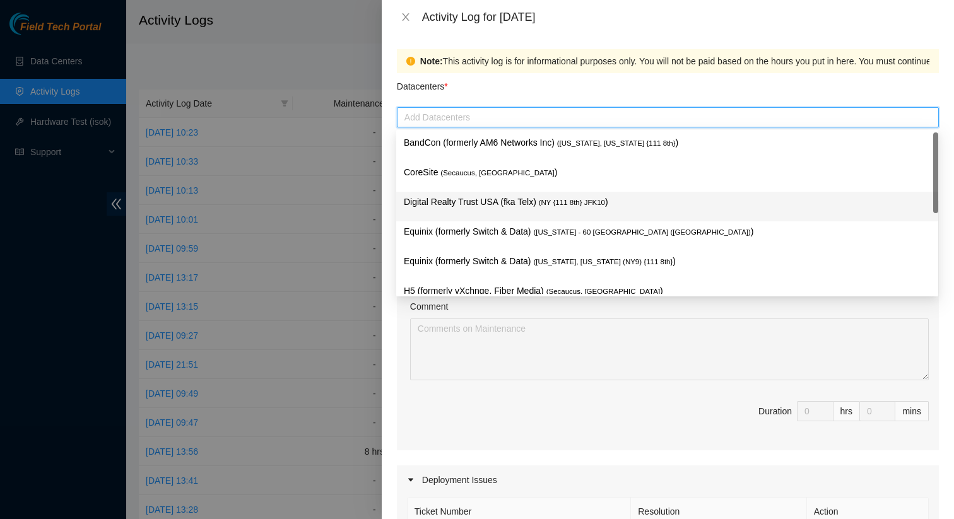
click at [530, 201] on p "Digital Realty Trust USA (fka Telx) ( NY {111 8th} JFK10 )" at bounding box center [667, 202] width 527 height 15
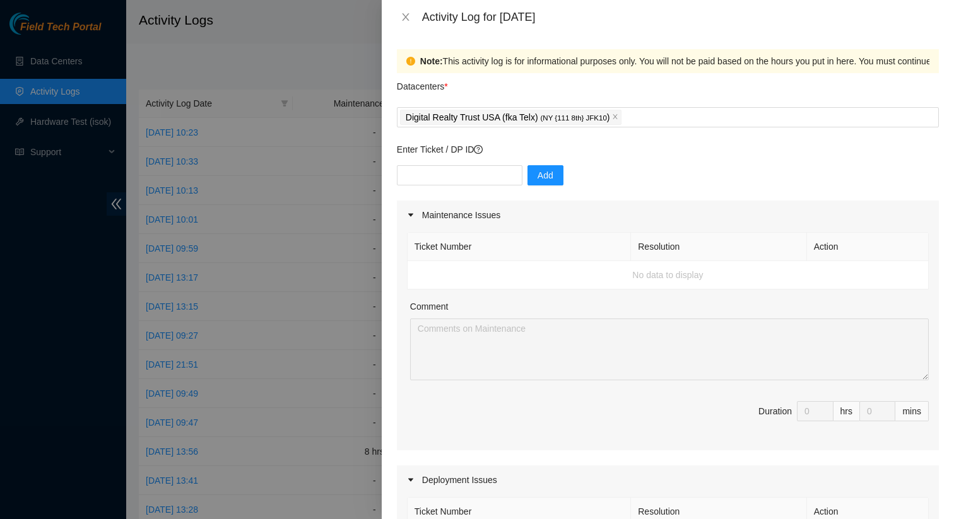
click at [548, 94] on div "Datacenters *" at bounding box center [668, 90] width 542 height 34
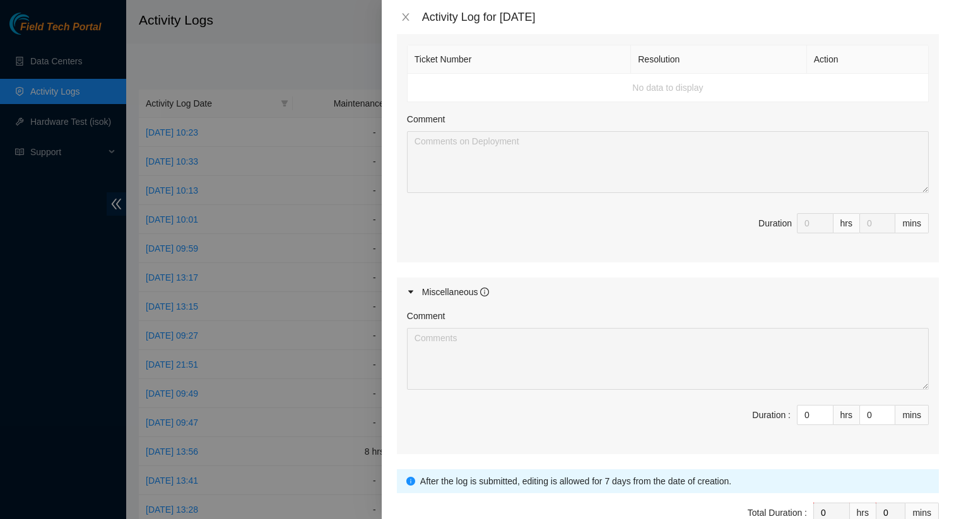
scroll to position [492, 0]
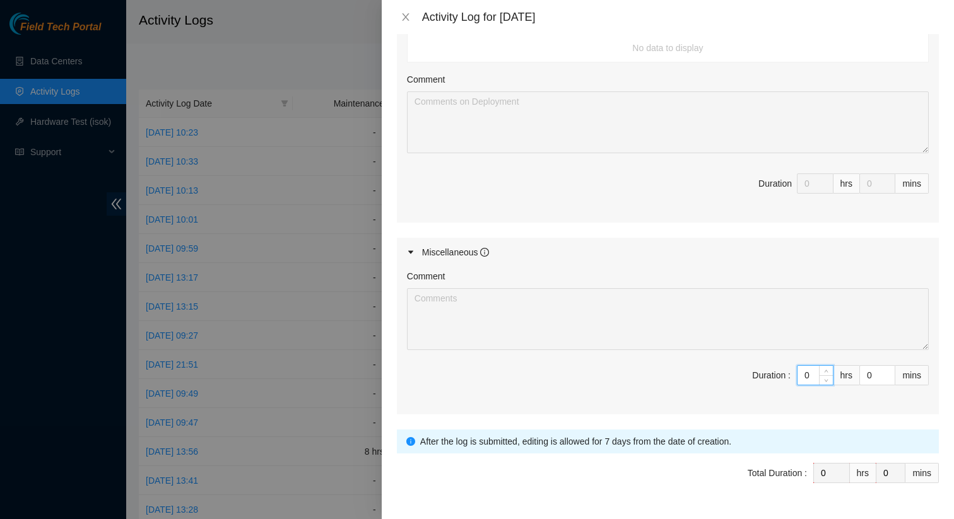
click at [811, 376] on input "0" at bounding box center [814, 375] width 35 height 19
type input "8"
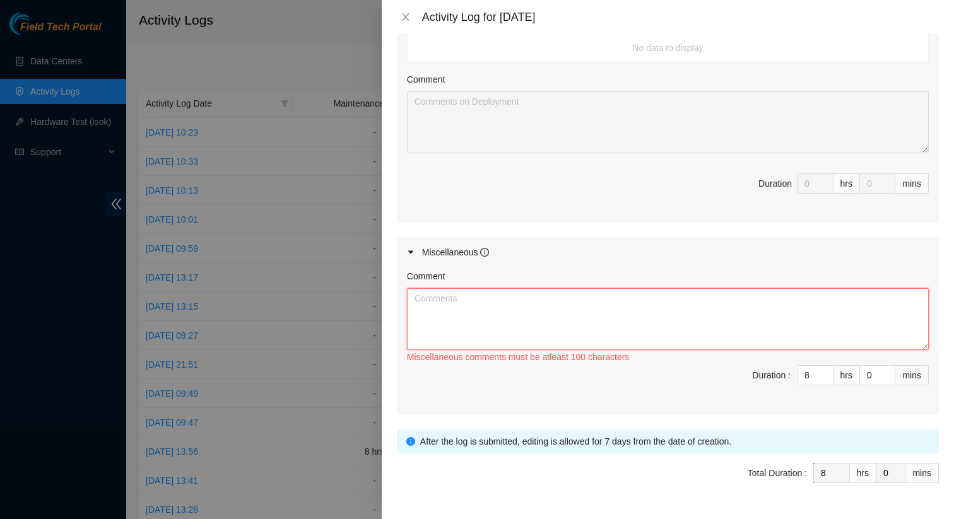
click at [671, 332] on textarea "Comment" at bounding box center [668, 319] width 522 height 62
paste textarea "DP85943"
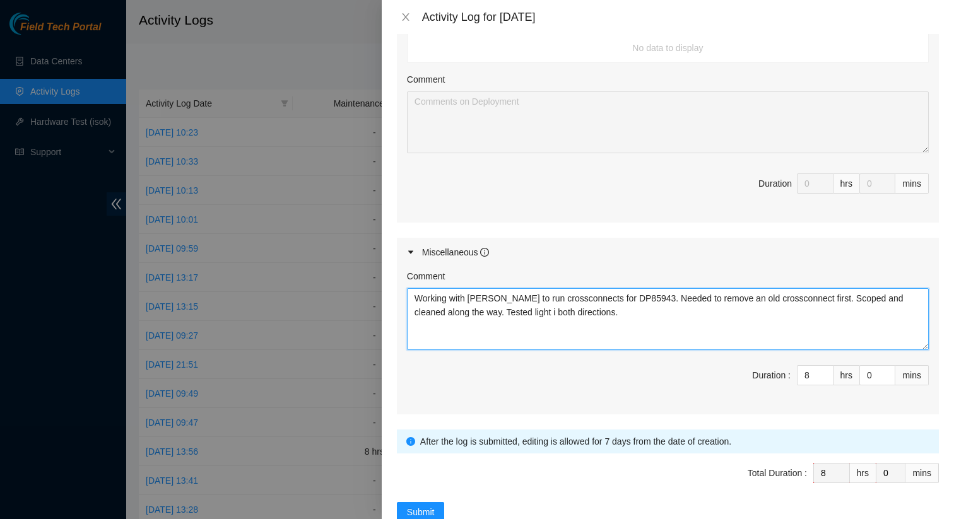
scroll to position [525, 0]
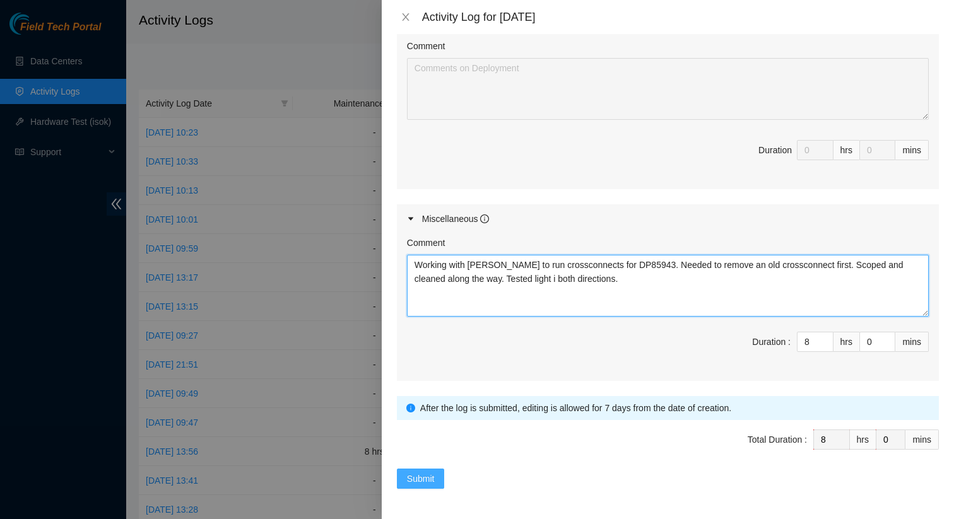
type textarea "Working with Ari to run crossconnects for DP85943. Needed to remove an old cros…"
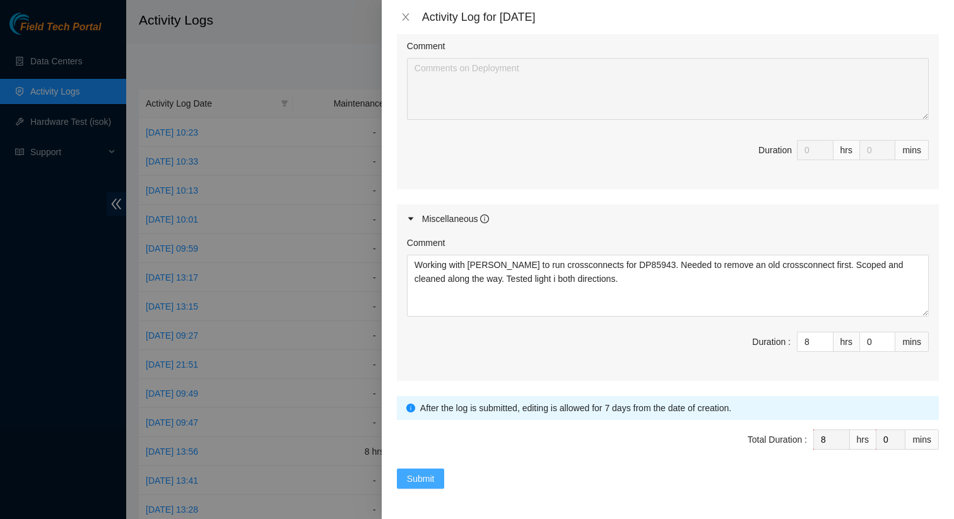
click at [421, 481] on span "Submit" at bounding box center [421, 479] width 28 height 14
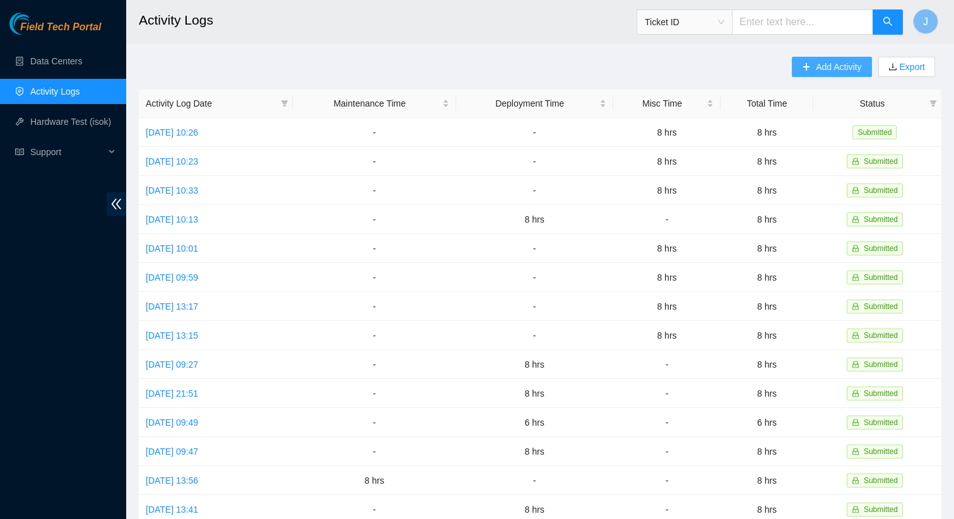
click at [795, 69] on button "Add Activity" at bounding box center [831, 67] width 79 height 20
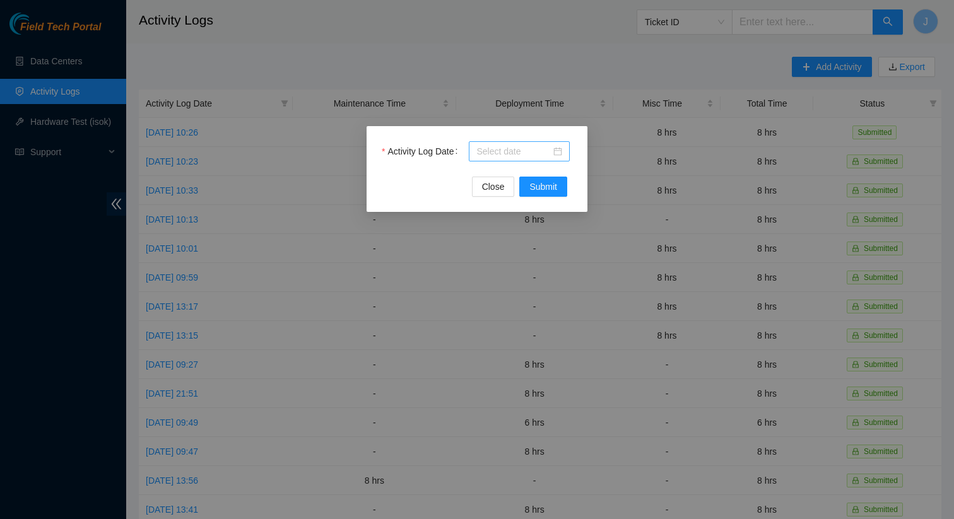
click at [523, 155] on input "Activity Log Date" at bounding box center [513, 151] width 74 height 14
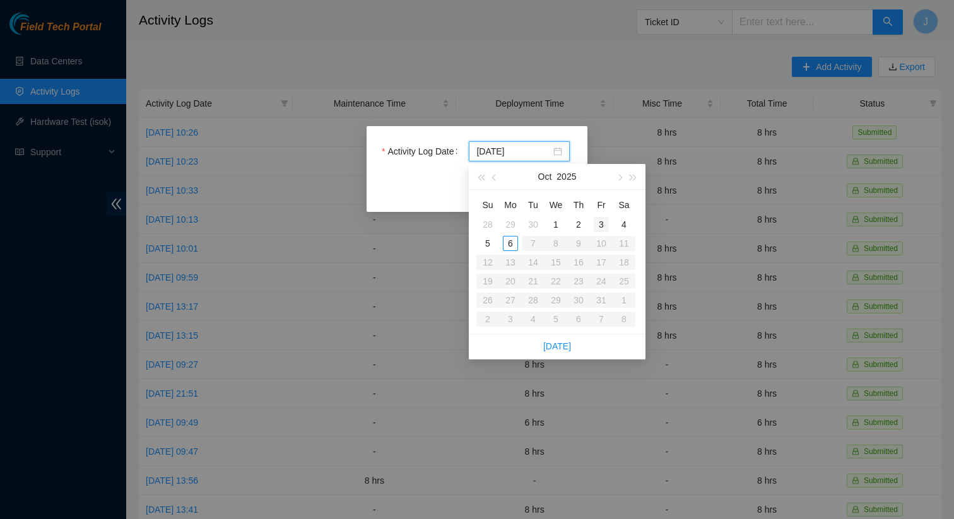
type input "2025-10-03"
click at [602, 225] on div "3" at bounding box center [601, 224] width 15 height 15
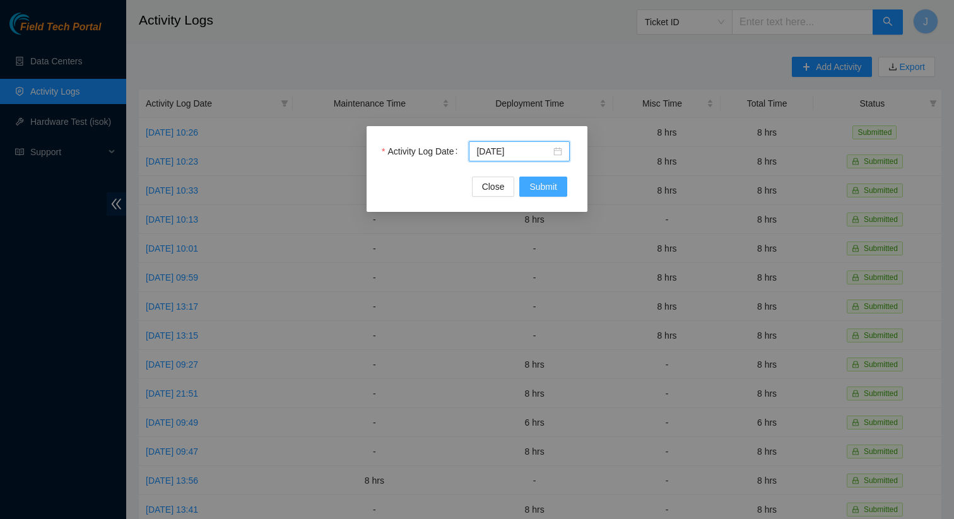
click at [546, 191] on span "Submit" at bounding box center [543, 187] width 28 height 14
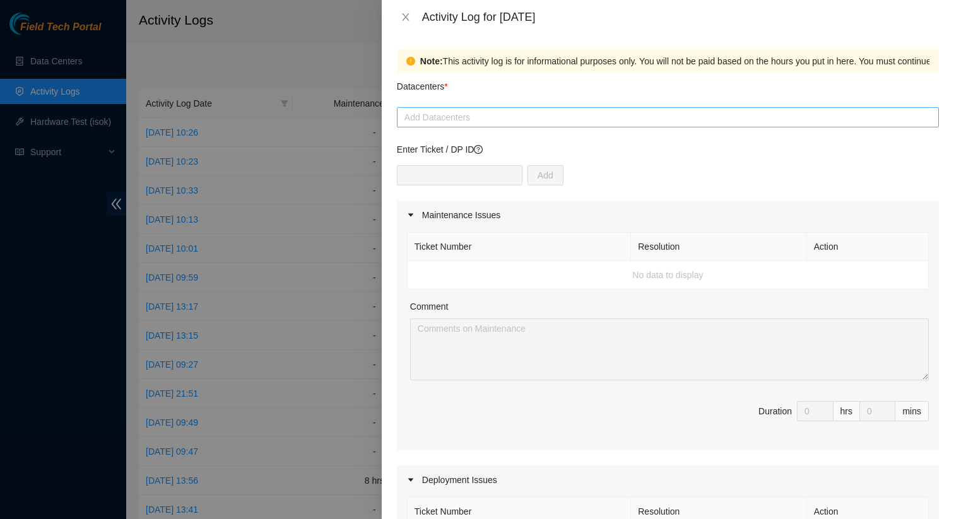
click at [469, 120] on div at bounding box center [668, 117] width 536 height 15
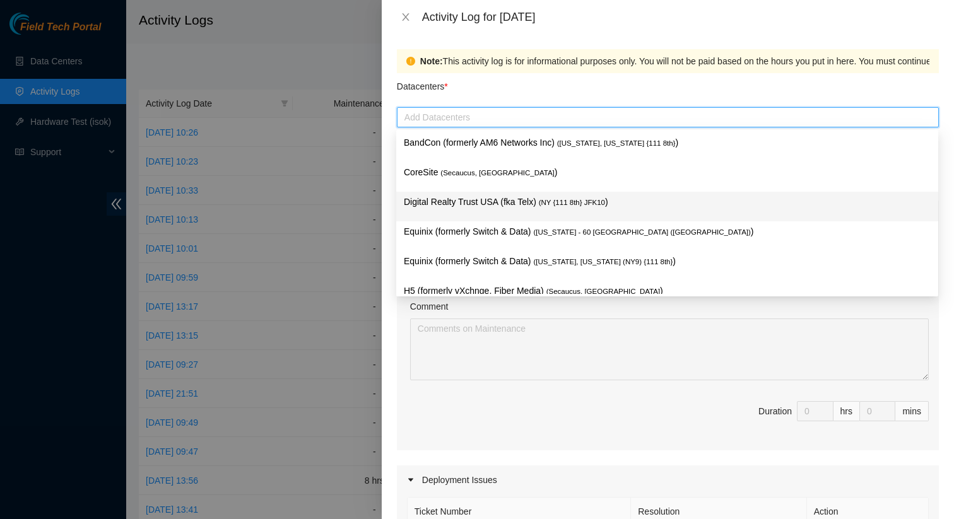
click at [474, 201] on p "Digital Realty Trust USA (fka Telx) ( NY {111 8th} JFK10 )" at bounding box center [667, 202] width 527 height 15
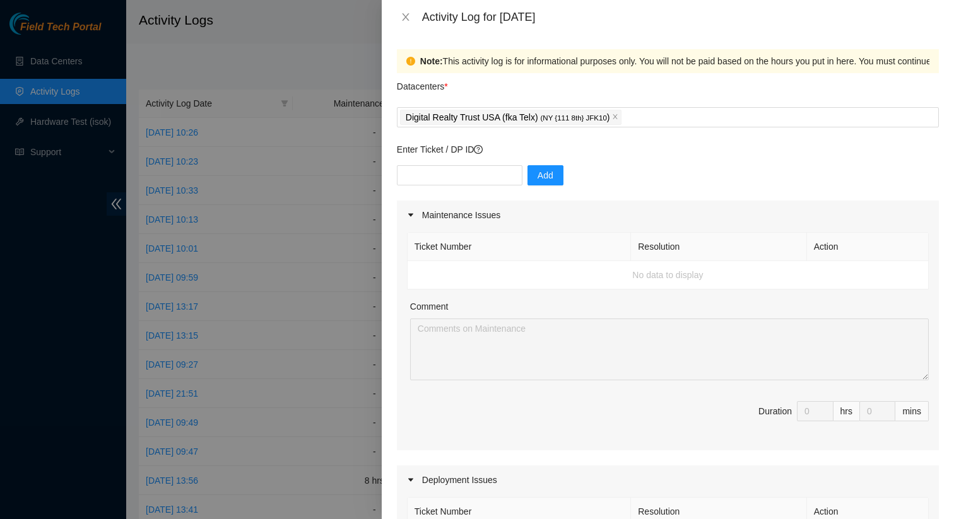
click at [577, 86] on div "Datacenters *" at bounding box center [668, 90] width 542 height 34
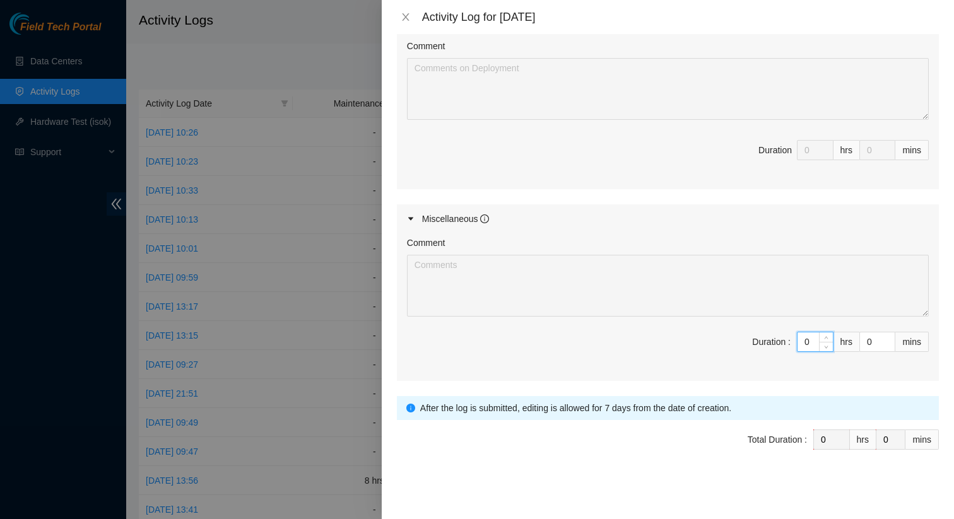
click at [812, 344] on input "0" at bounding box center [814, 341] width 35 height 19
type input "8"
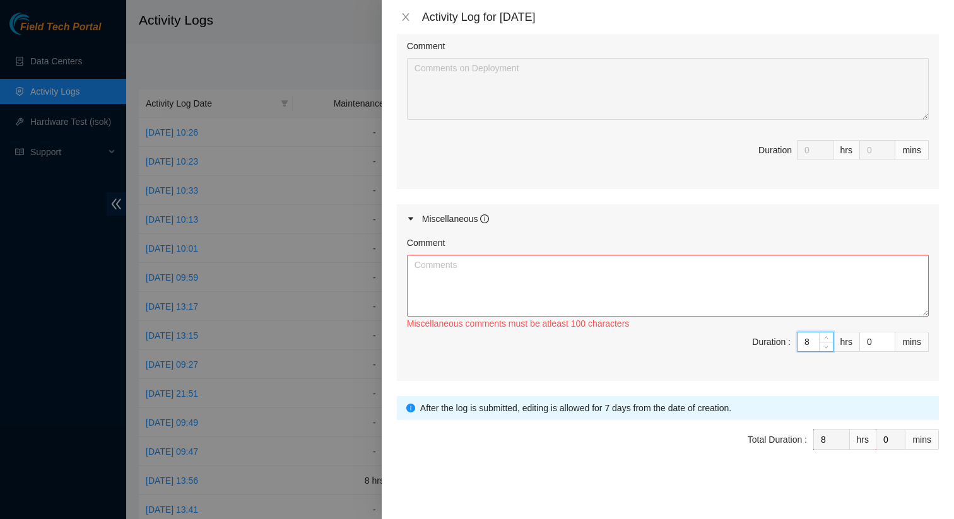
type input "8"
click at [732, 286] on textarea "Comment" at bounding box center [668, 286] width 522 height 62
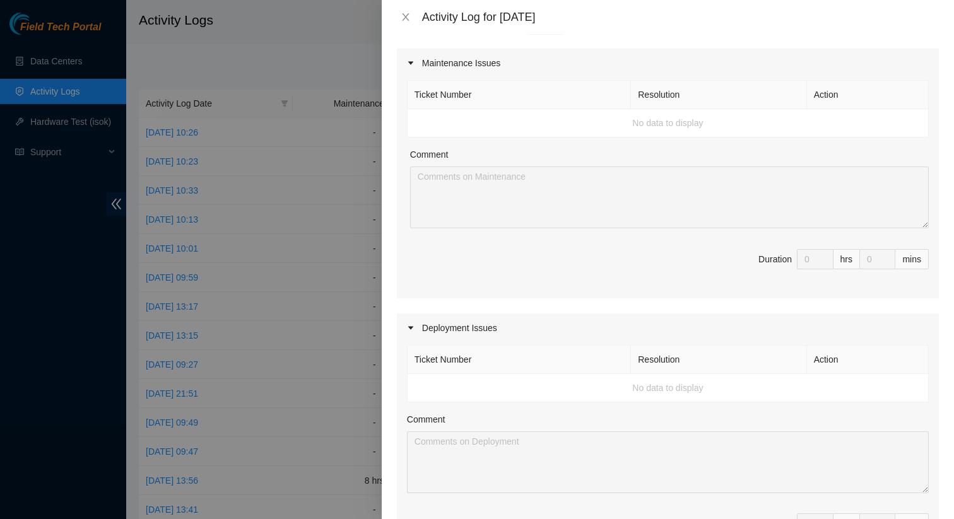
scroll to position [0, 0]
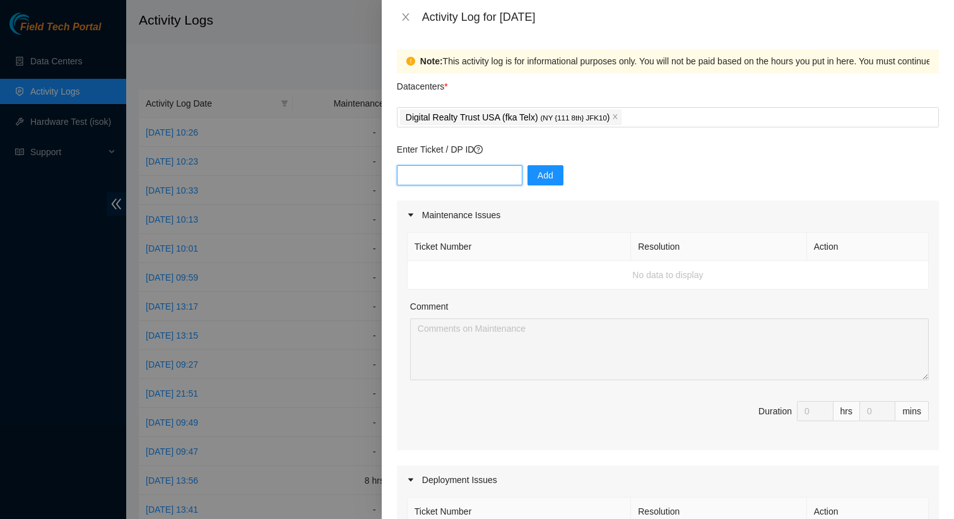
click at [464, 179] on input "text" at bounding box center [460, 175] width 126 height 20
paste input "Akamai Case # 1100787"
type input "Akamai Case # 1100787"
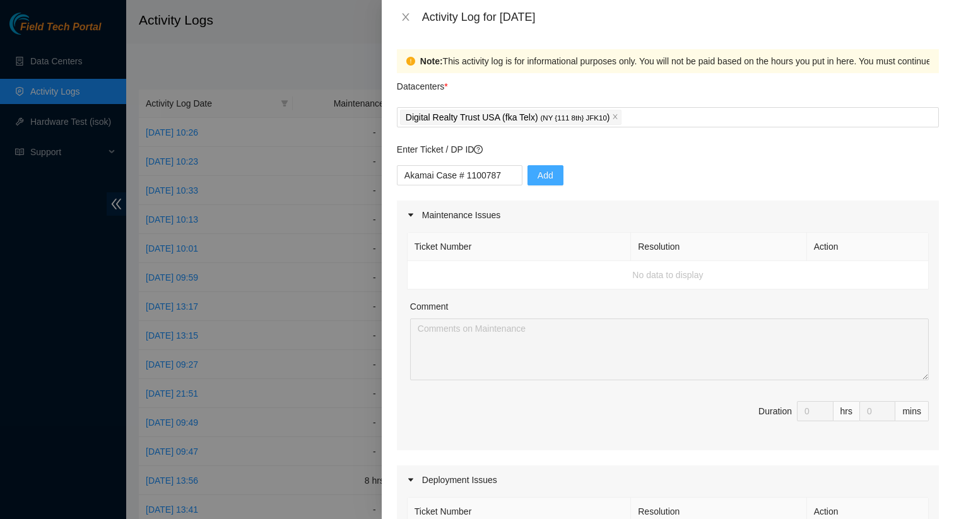
click at [541, 172] on span "Add" at bounding box center [545, 175] width 16 height 14
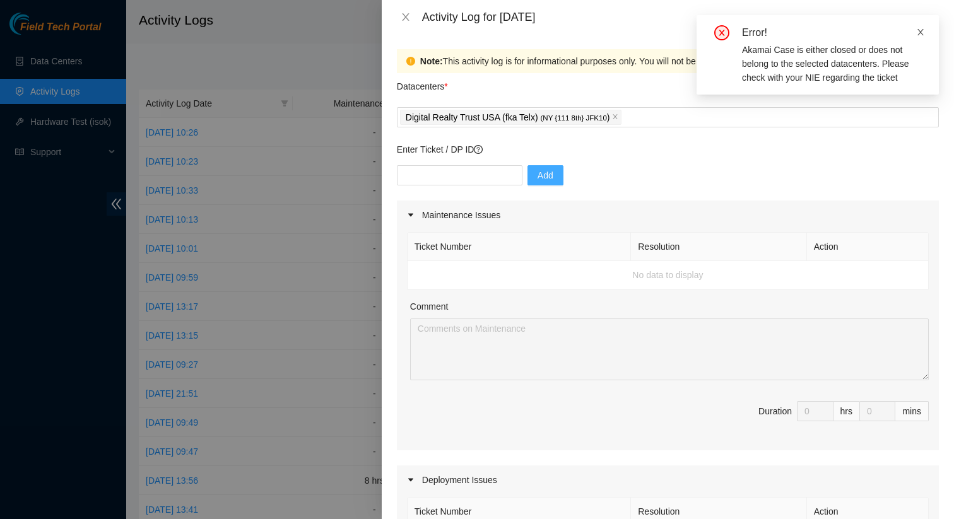
click at [920, 28] on icon "close" at bounding box center [920, 32] width 9 height 9
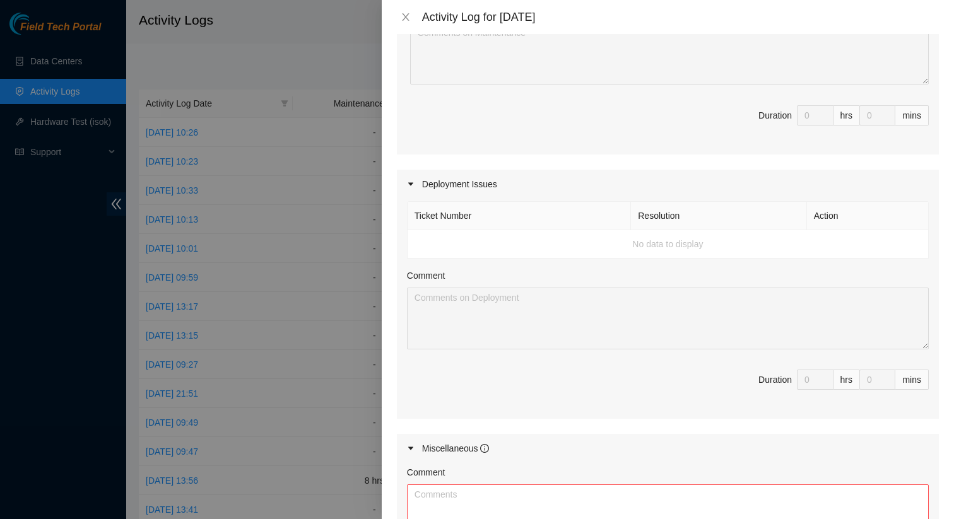
scroll to position [525, 0]
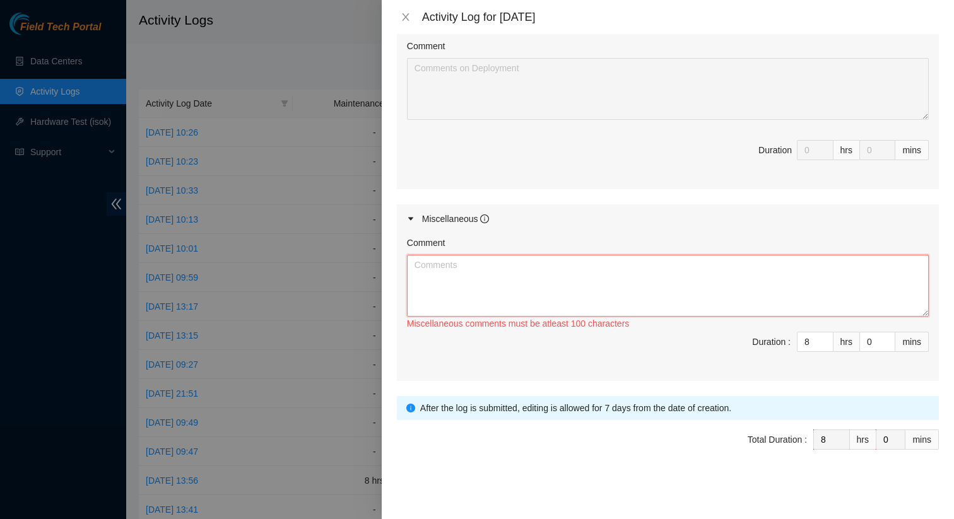
click at [501, 301] on textarea "Comment" at bounding box center [668, 286] width 522 height 62
paste textarea "Akamai Case # 1100787"
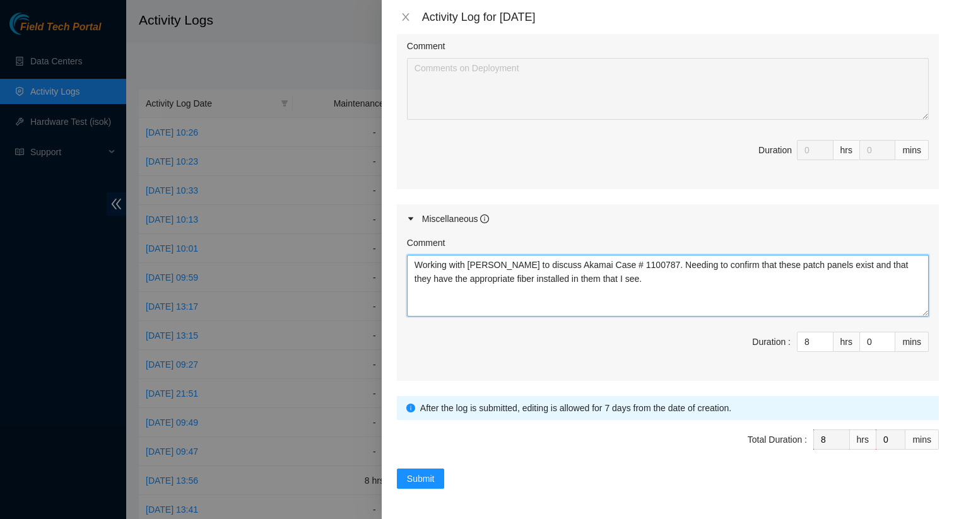
click at [565, 279] on textarea "Working with Sue to discuss Akamai Case # 1100787. Needing to confirm that thes…" at bounding box center [668, 286] width 522 height 62
type textarea "Working with Sue to discuss Akamai Case # 1100787. Needing to confirm that thes…"
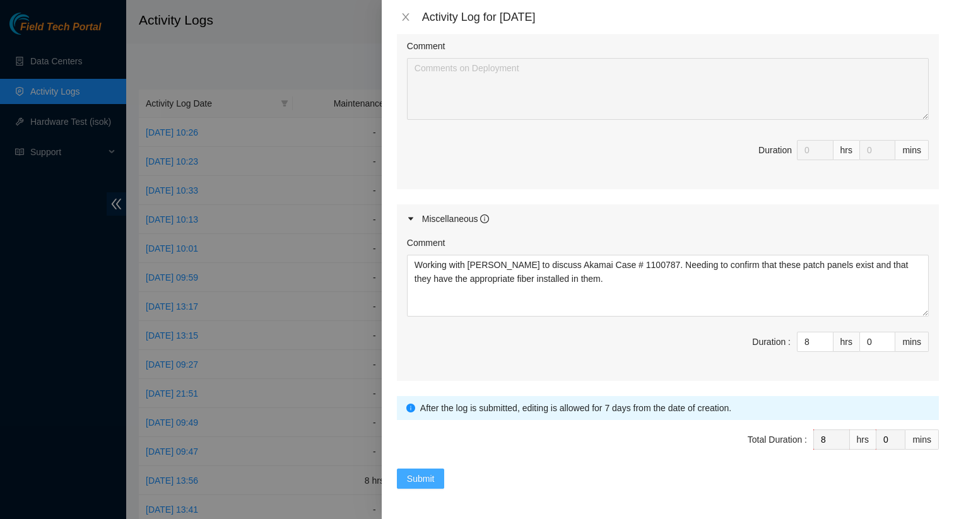
click at [423, 479] on span "Submit" at bounding box center [421, 479] width 28 height 14
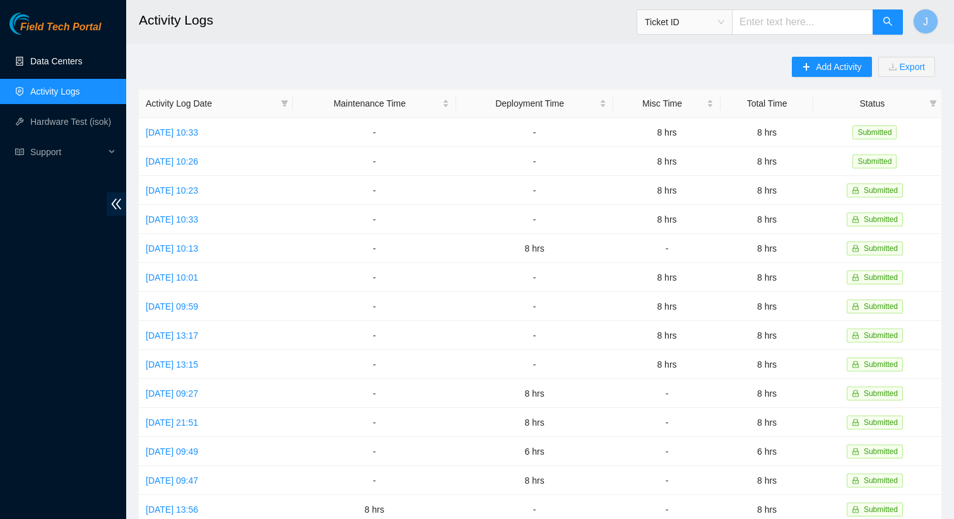
click at [63, 66] on link "Data Centers" at bounding box center [56, 61] width 52 height 10
